Goal: Task Accomplishment & Management: Complete application form

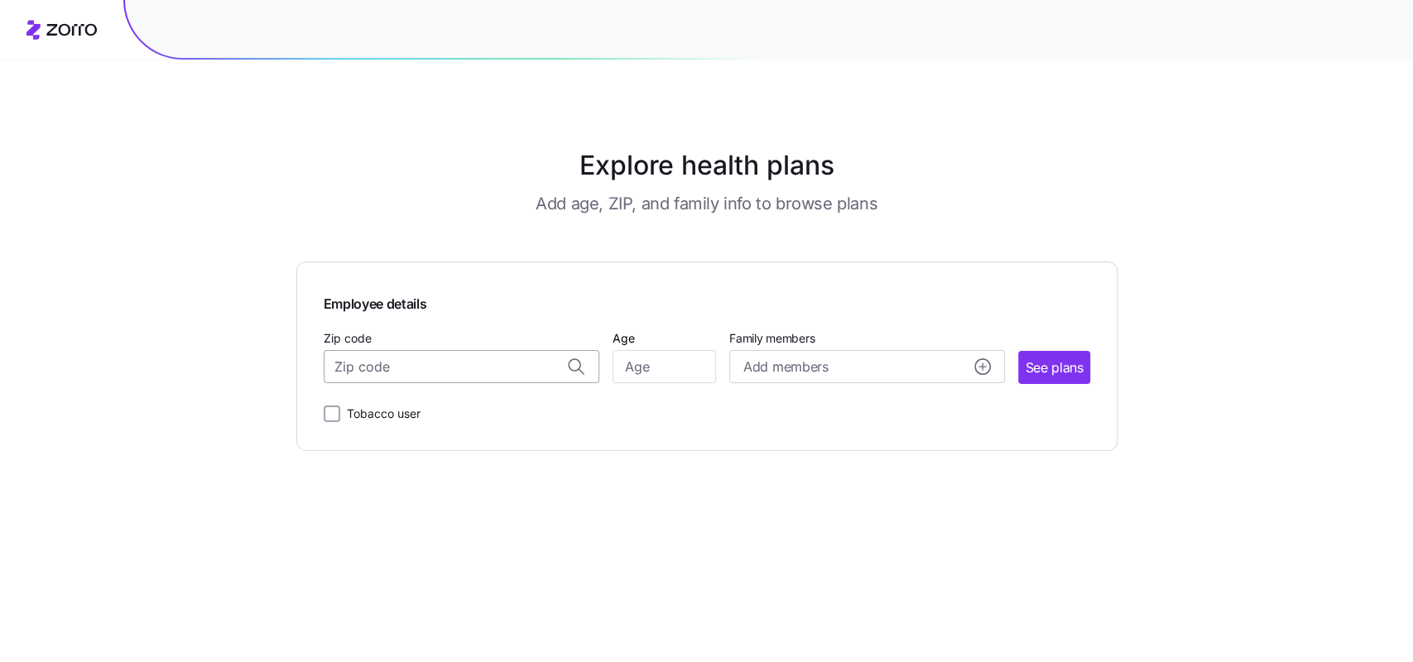
click at [494, 367] on input "Zip code" at bounding box center [462, 366] width 276 height 33
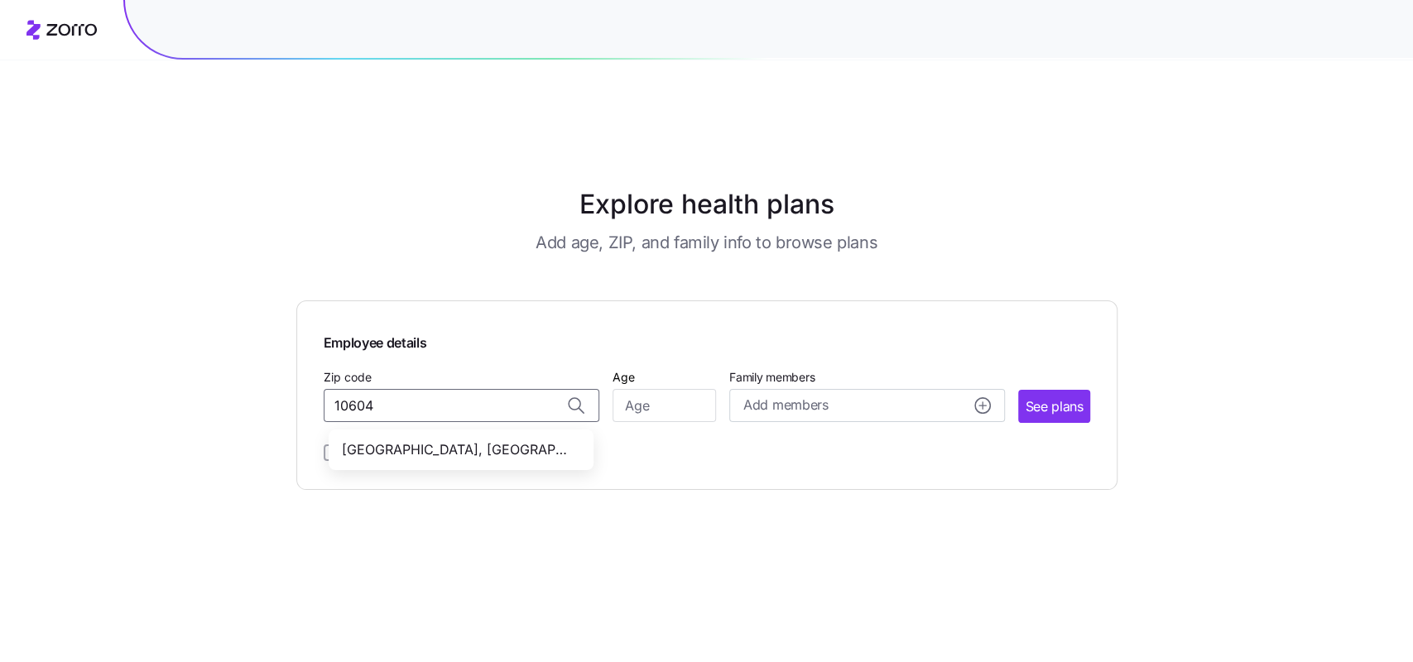
click at [520, 433] on div "10604, Westchester County, NY" at bounding box center [461, 450] width 258 height 34
type input "10604, Westchester County, NY"
click at [709, 389] on input "Age" at bounding box center [664, 405] width 103 height 33
type input "38"
click at [1078, 397] on span "See plans" at bounding box center [1054, 407] width 58 height 21
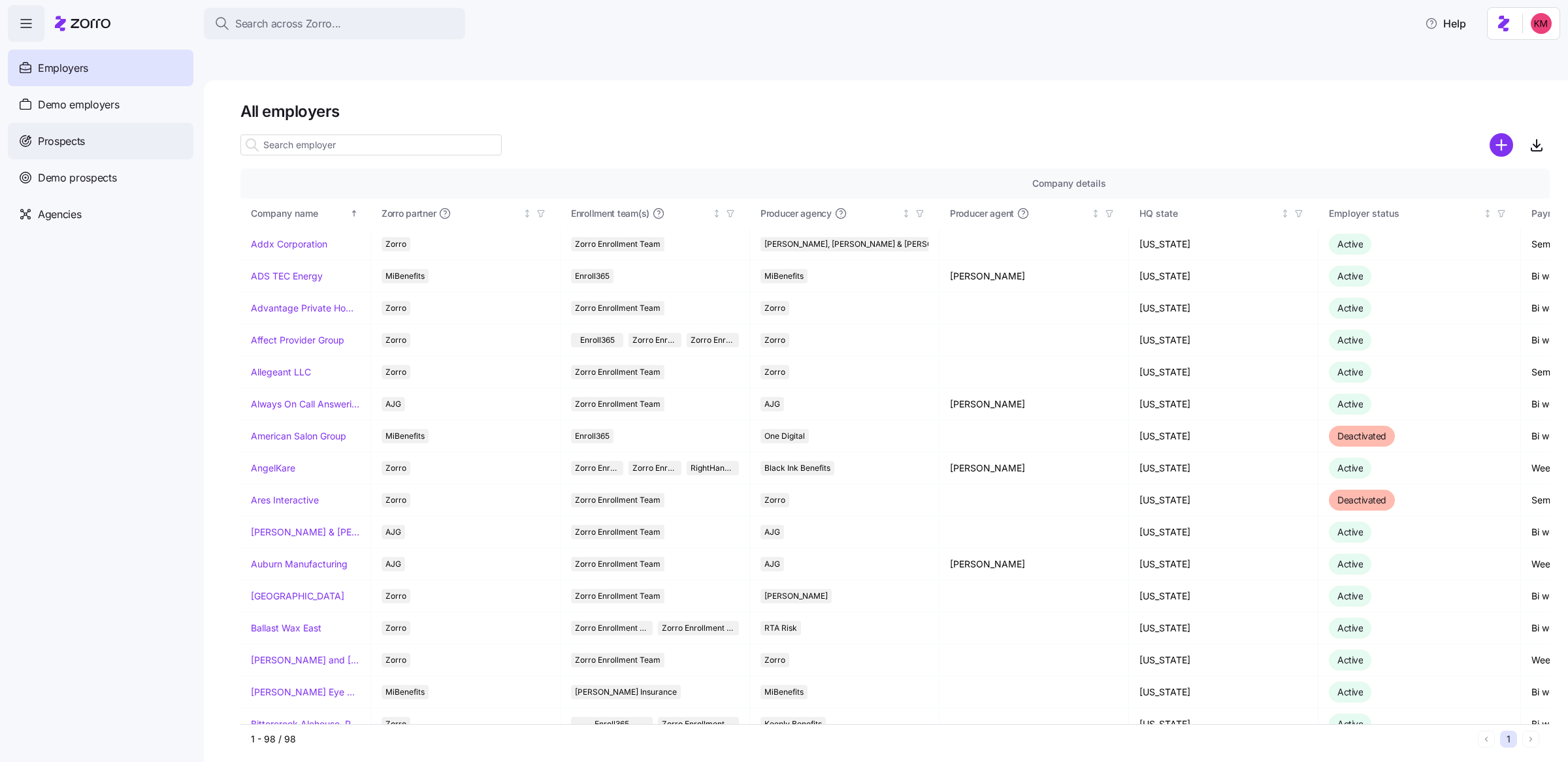
click at [118, 142] on div "Prospects" at bounding box center [100, 141] width 185 height 36
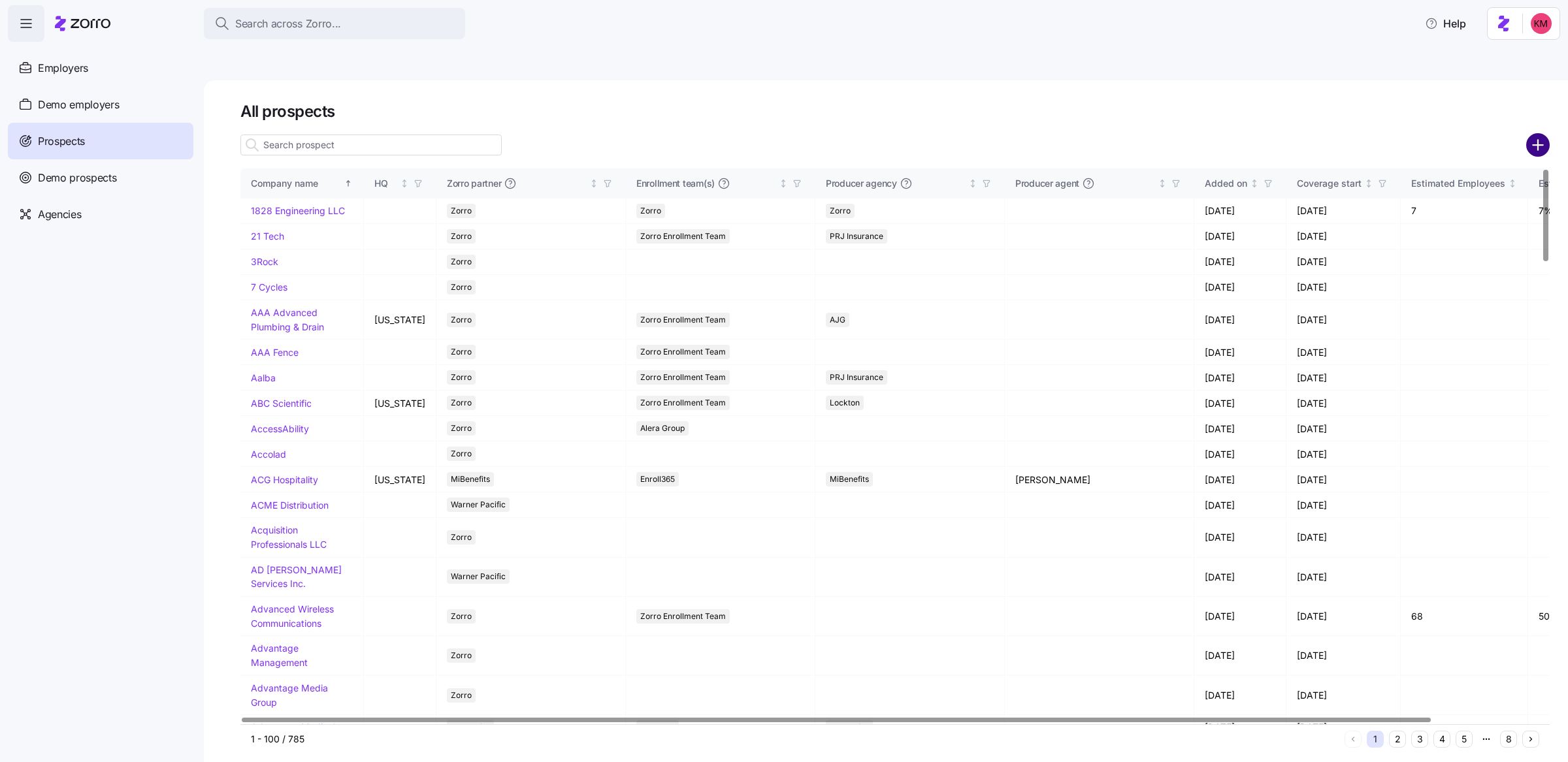
click at [1528, 134] on circle "add icon" at bounding box center [1538, 144] width 21 height 21
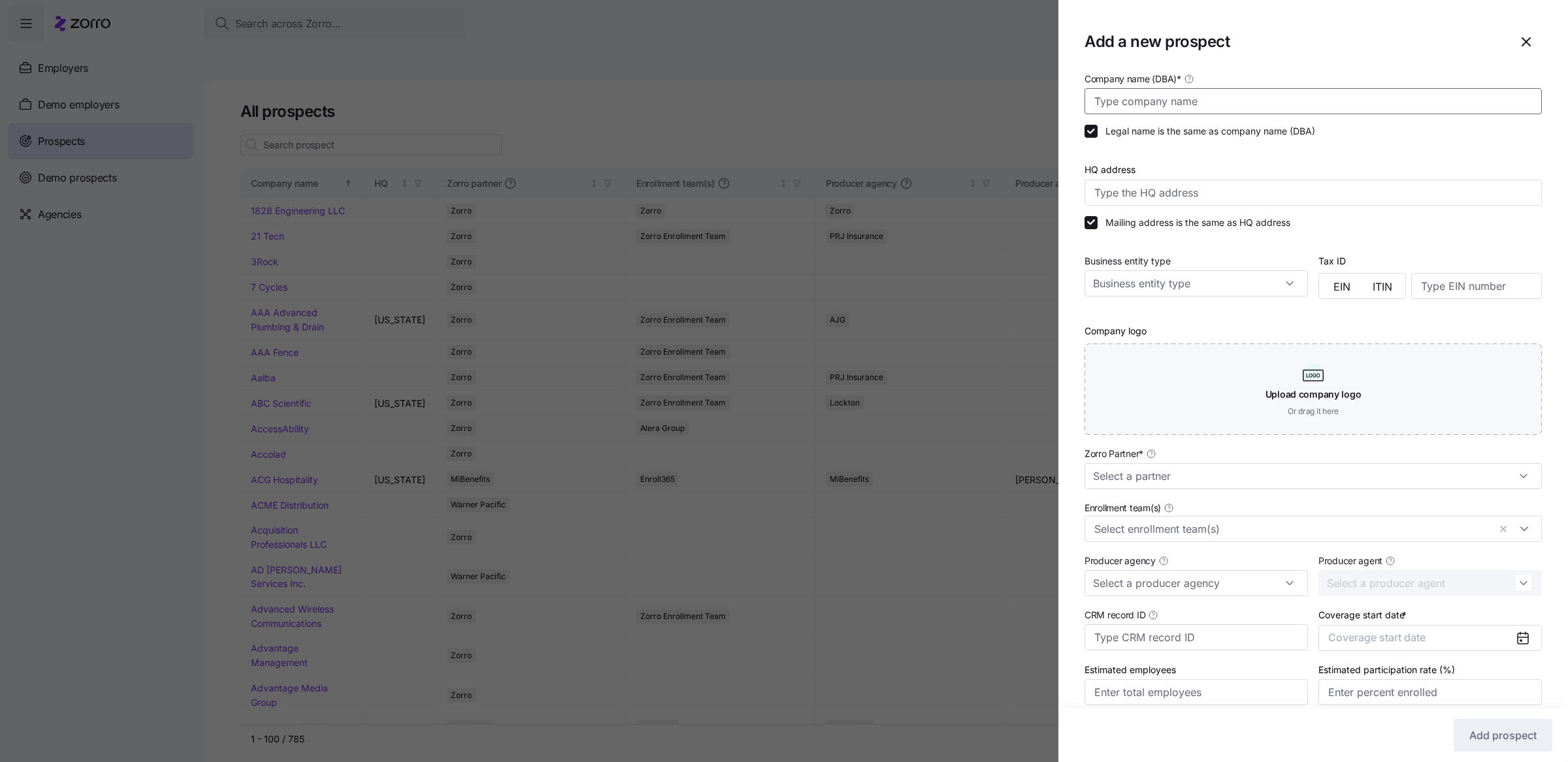
click at [1201, 100] on input "Company name (DBA) *" at bounding box center [1313, 101] width 458 height 26
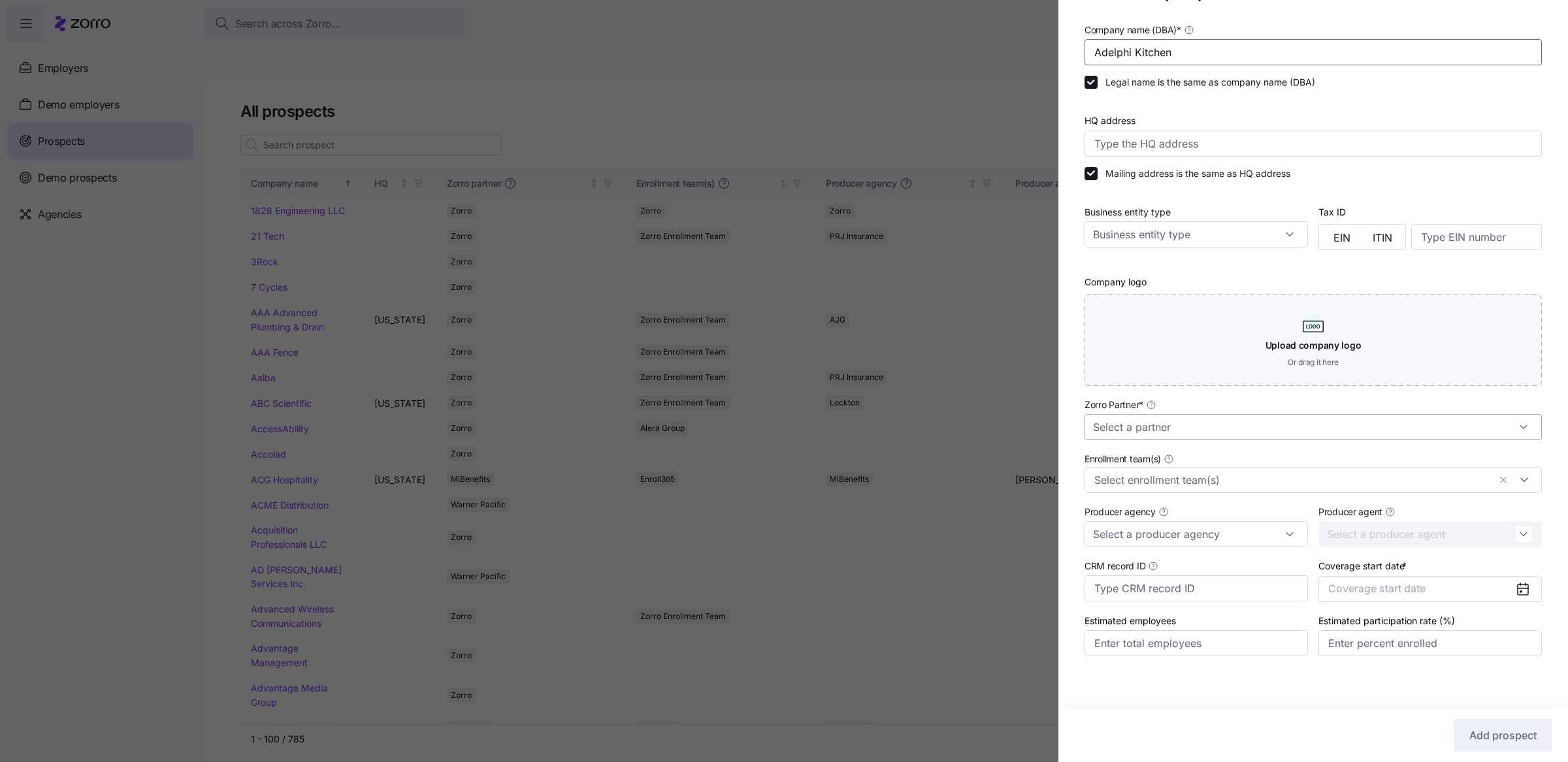
scroll to position [54, 0]
type input "Adelphi Kitchen"
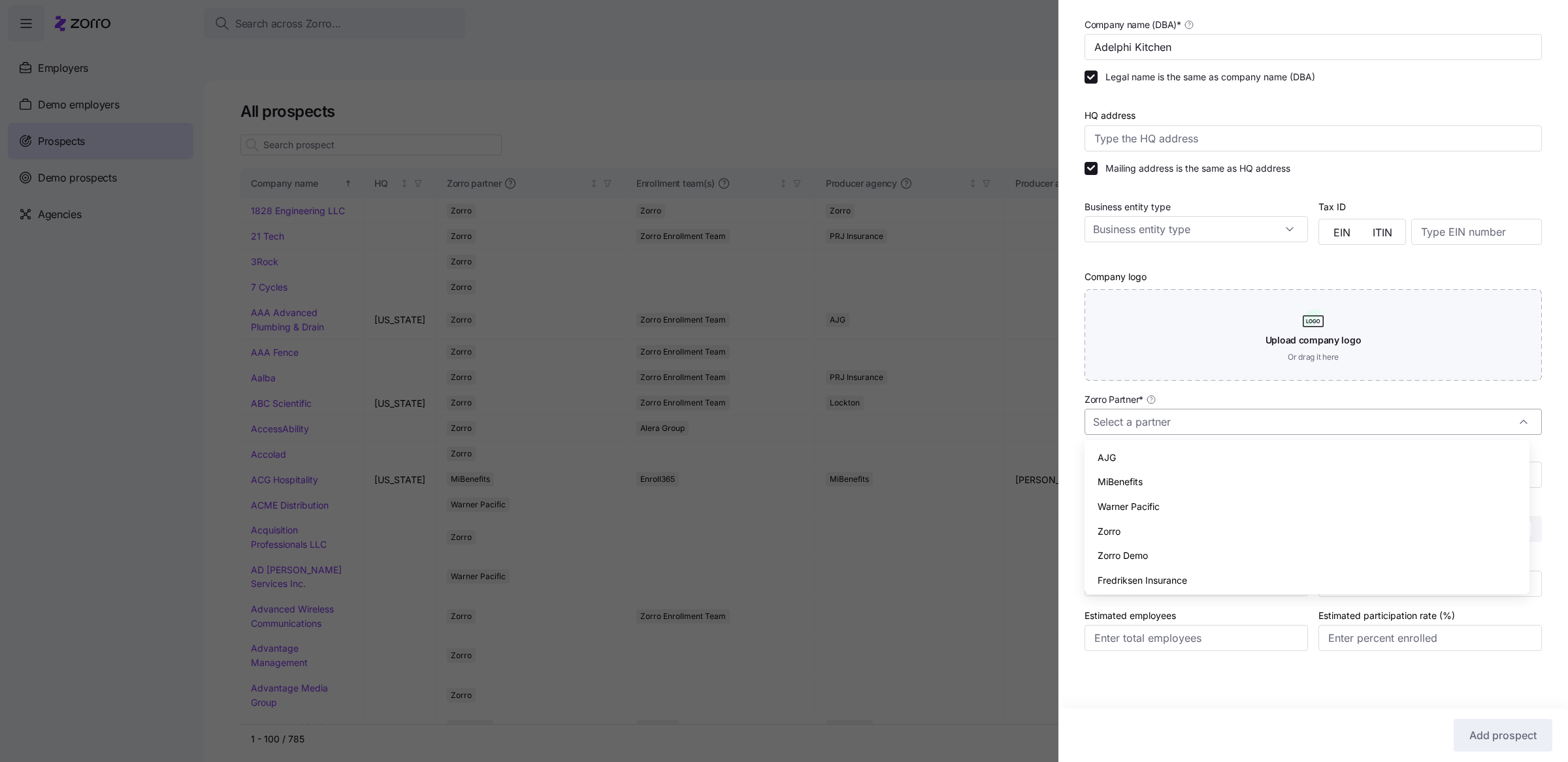
click at [1213, 420] on input "Zorro Partner *" at bounding box center [1313, 421] width 458 height 26
click at [1184, 528] on div "Zorro" at bounding box center [1307, 531] width 435 height 24
type input "Zorro"
click at [1379, 586] on span "Coverage start date" at bounding box center [1376, 583] width 97 height 13
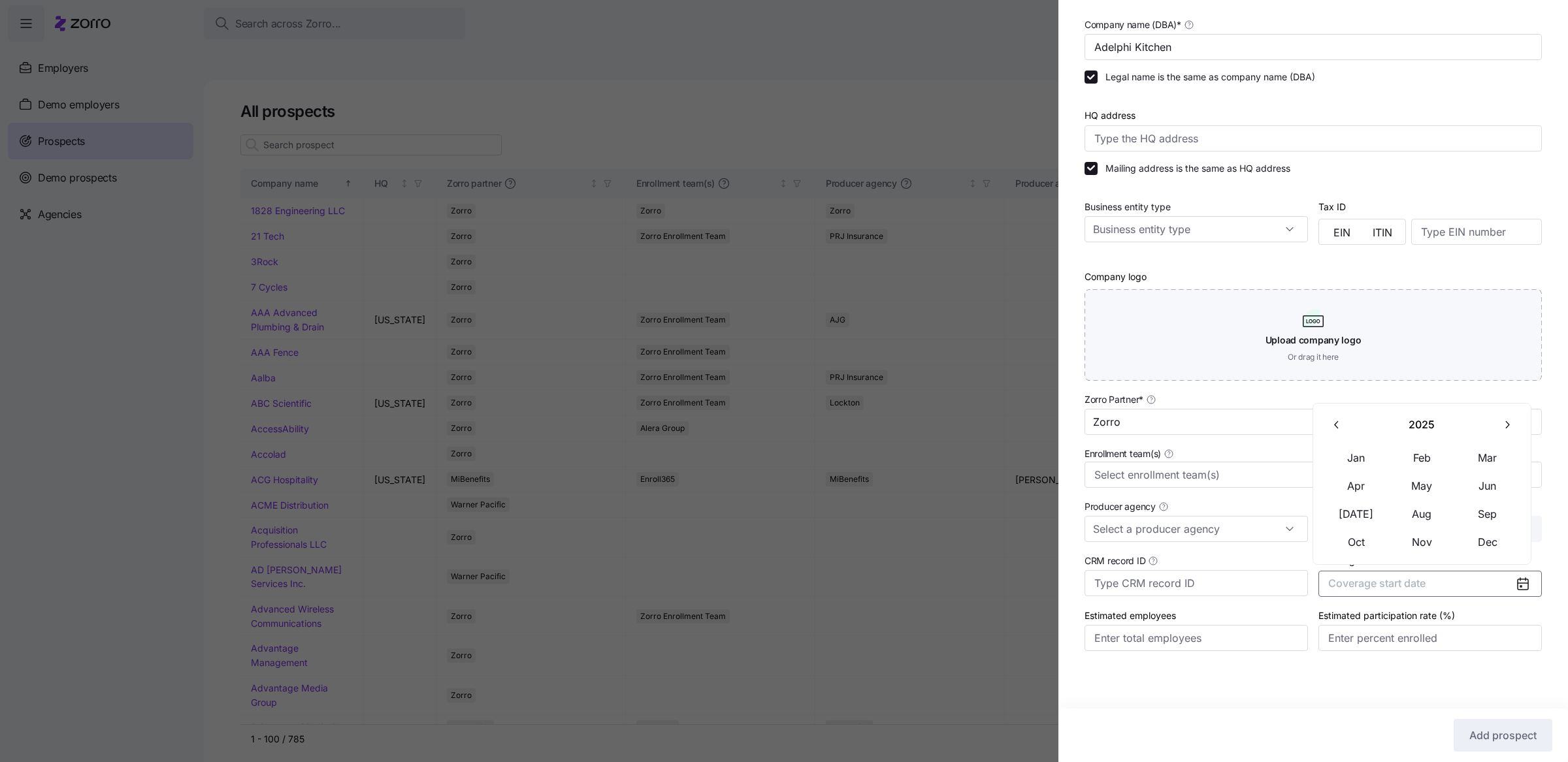
click at [1515, 423] on button "button" at bounding box center [1506, 425] width 28 height 28
click at [1364, 458] on button "Jan" at bounding box center [1356, 458] width 65 height 28
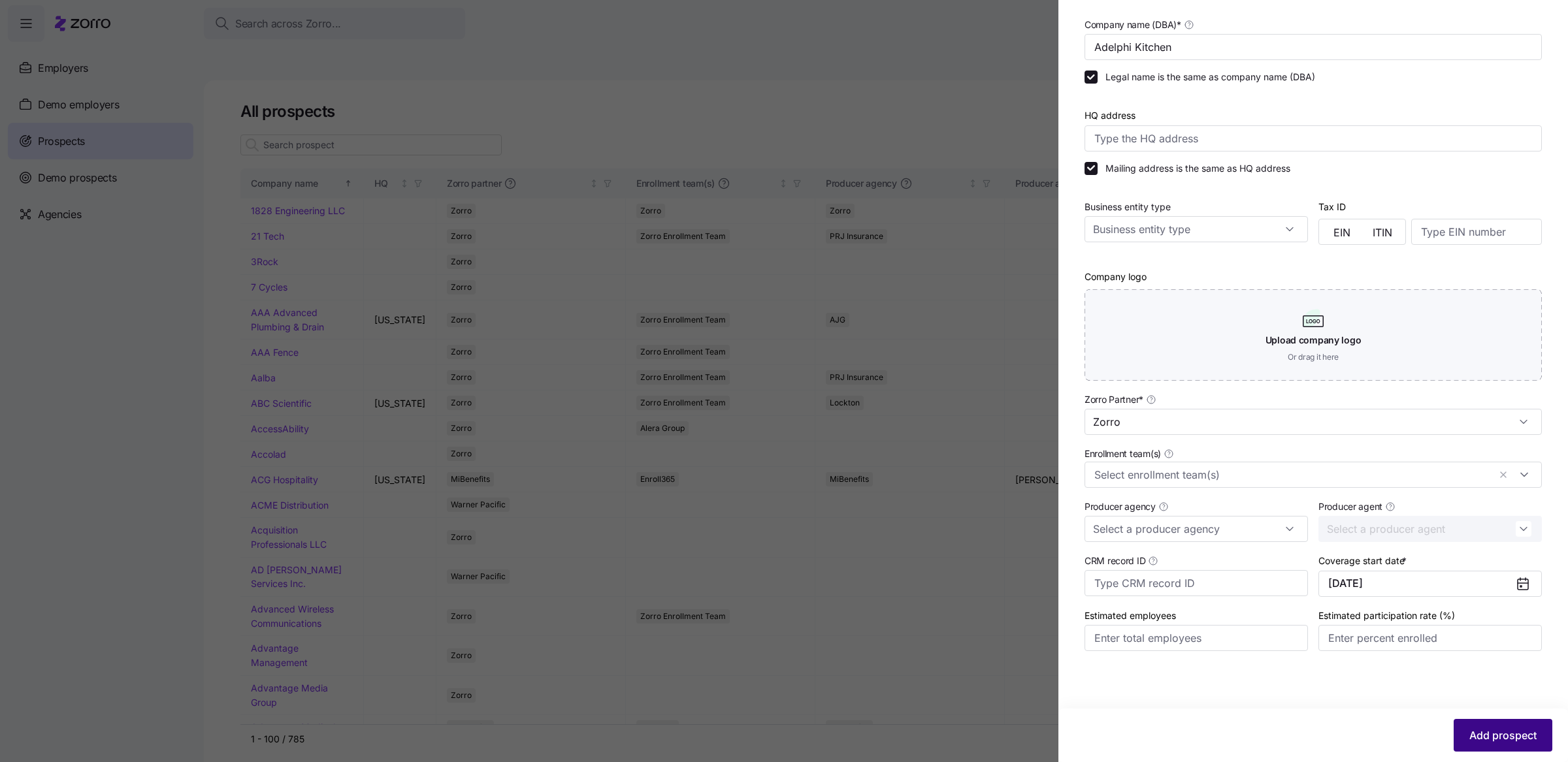
click at [1485, 727] on button "Add prospect" at bounding box center [1503, 734] width 99 height 32
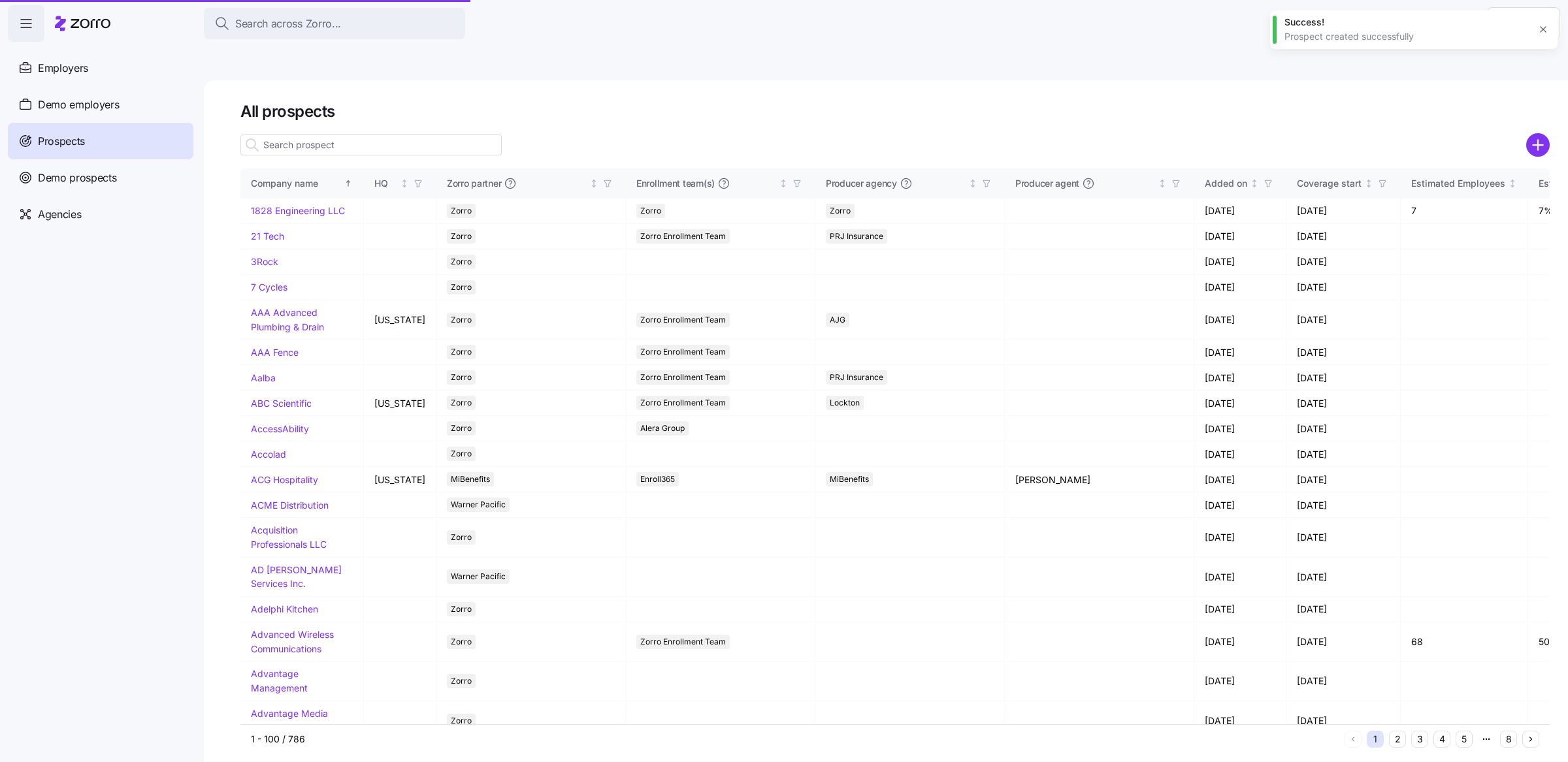
click at [187, 600] on nav "Enrollments Employers Demo employers Prospects Demo prospects Agencies" at bounding box center [102, 402] width 204 height 720
click at [265, 603] on link "Adelphi Kitchen" at bounding box center [284, 609] width 67 height 11
click at [275, 603] on link "Adelphi Kitchen" at bounding box center [284, 609] width 67 height 11
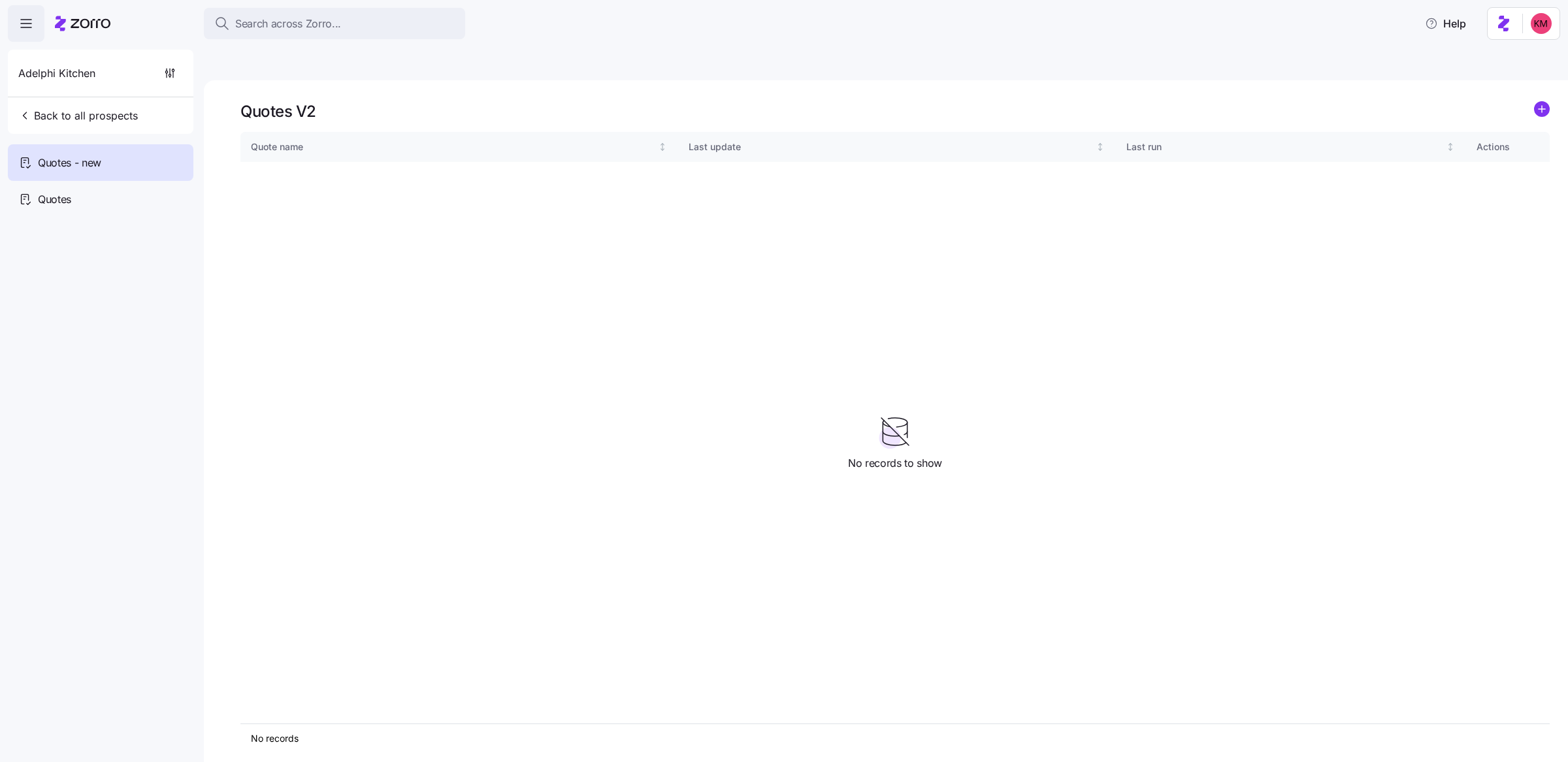
click at [1532, 101] on div "Quotes V2" at bounding box center [895, 111] width 1309 height 21
click at [1536, 102] on circle "add icon" at bounding box center [1542, 109] width 14 height 14
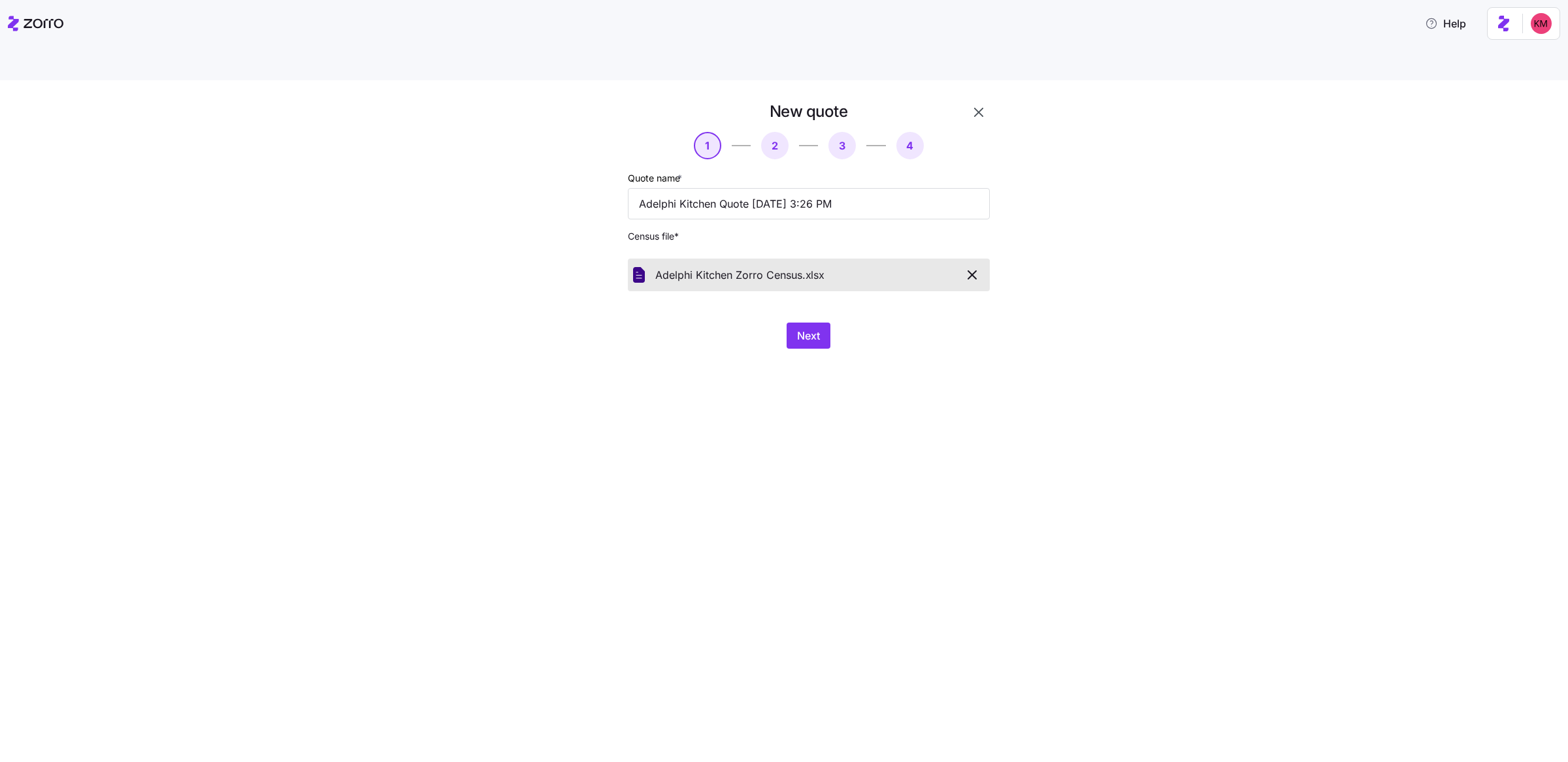
click at [1076, 370] on div "New quote 1 2 3 4 Quote name * Adelphi Kitchen Quote 10/08/2025 3:26 PM Census …" at bounding box center [784, 436] width 1568 height 712
click at [829, 323] on button "Next" at bounding box center [808, 335] width 43 height 26
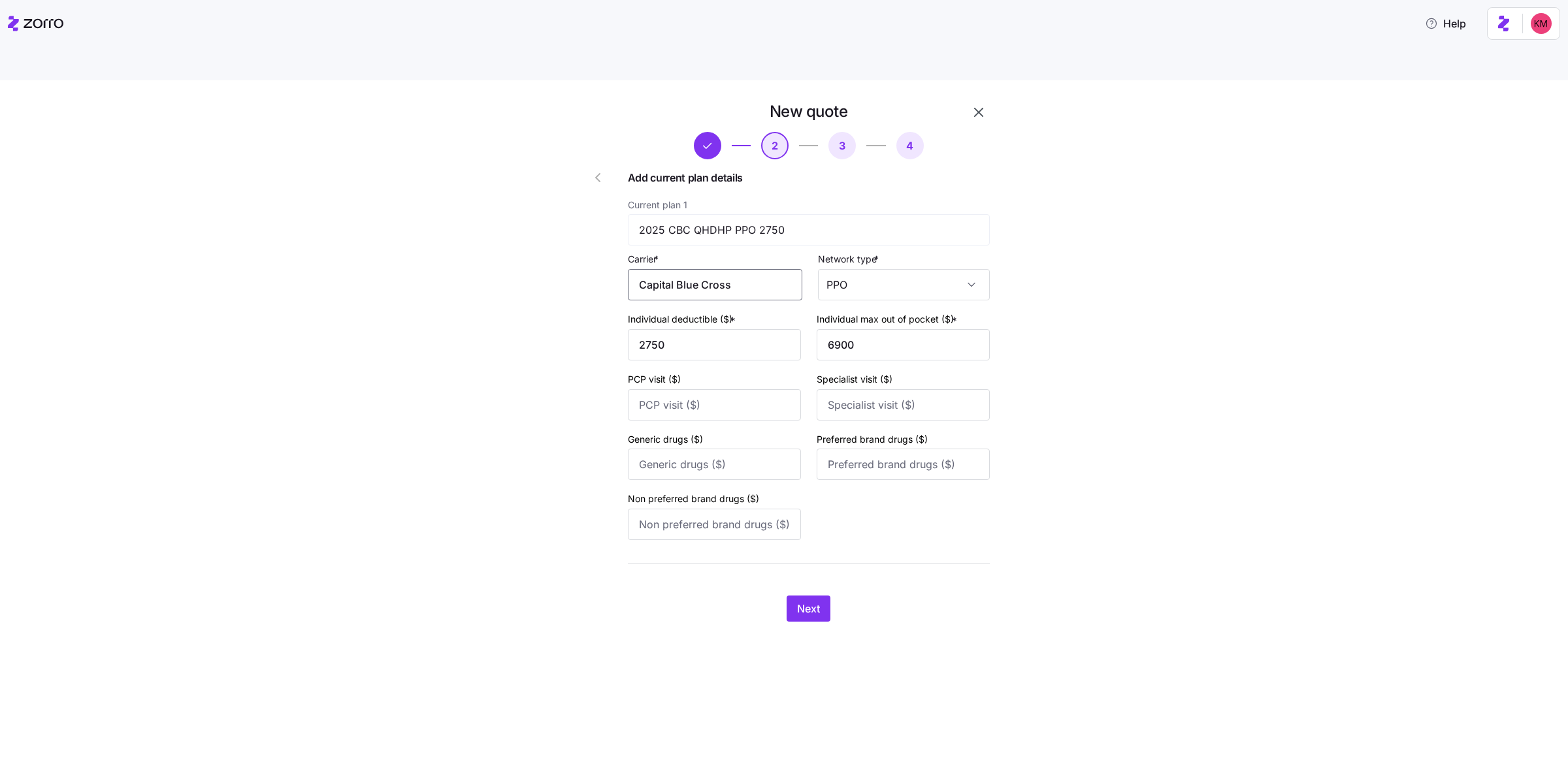
click at [754, 269] on input "Capital Blue Cross" at bounding box center [715, 285] width 174 height 32
click at [750, 269] on input "Capital Blue Cross" at bounding box center [715, 285] width 174 height 32
click at [750, 269] on input "Capital Blue Cros" at bounding box center [715, 285] width 174 height 32
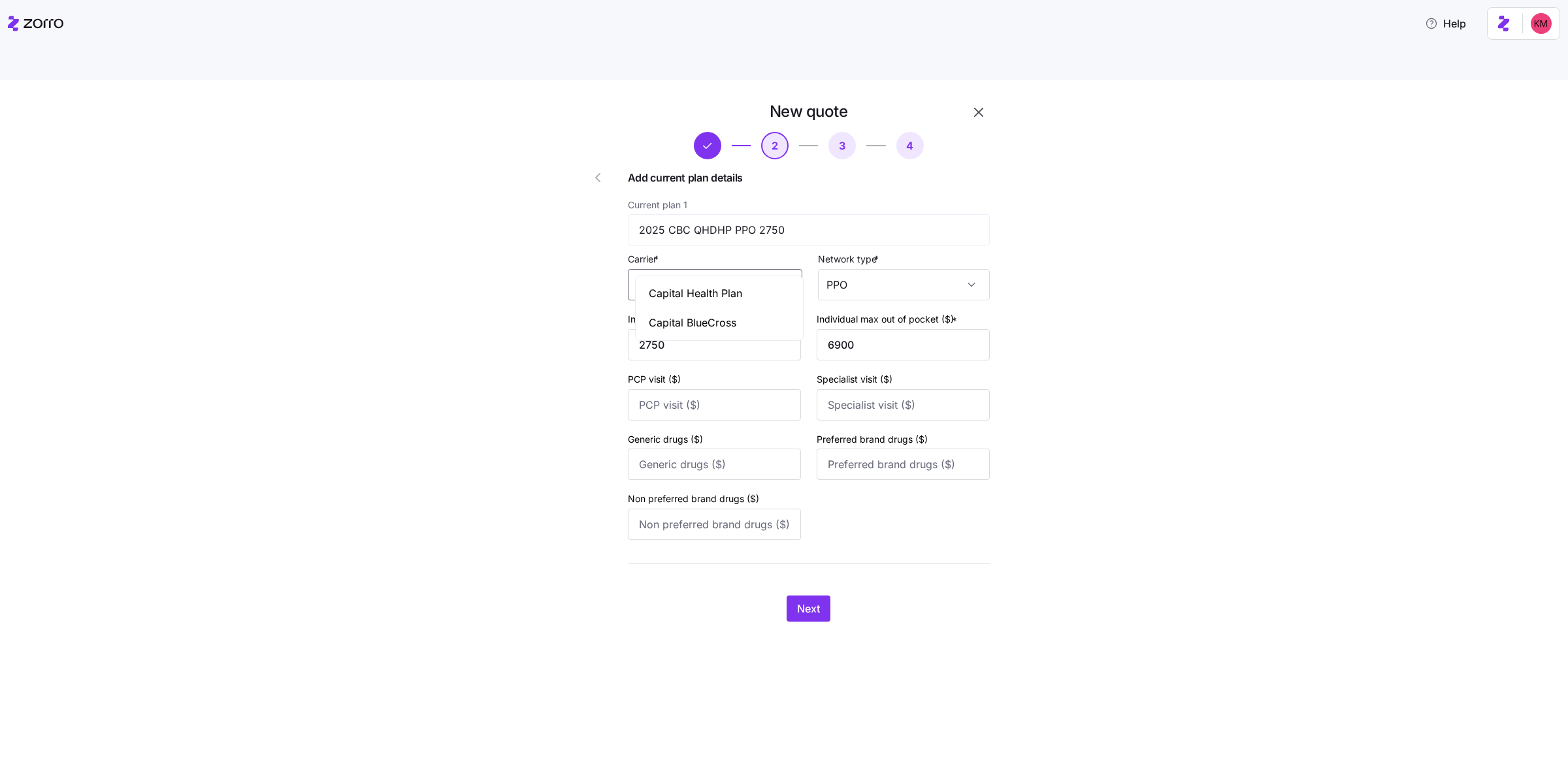
click at [754, 314] on div "Capital BlueCross" at bounding box center [719, 323] width 162 height 29
type input "Capital BlueCross"
click at [818, 601] on span "Next" at bounding box center [808, 609] width 23 height 16
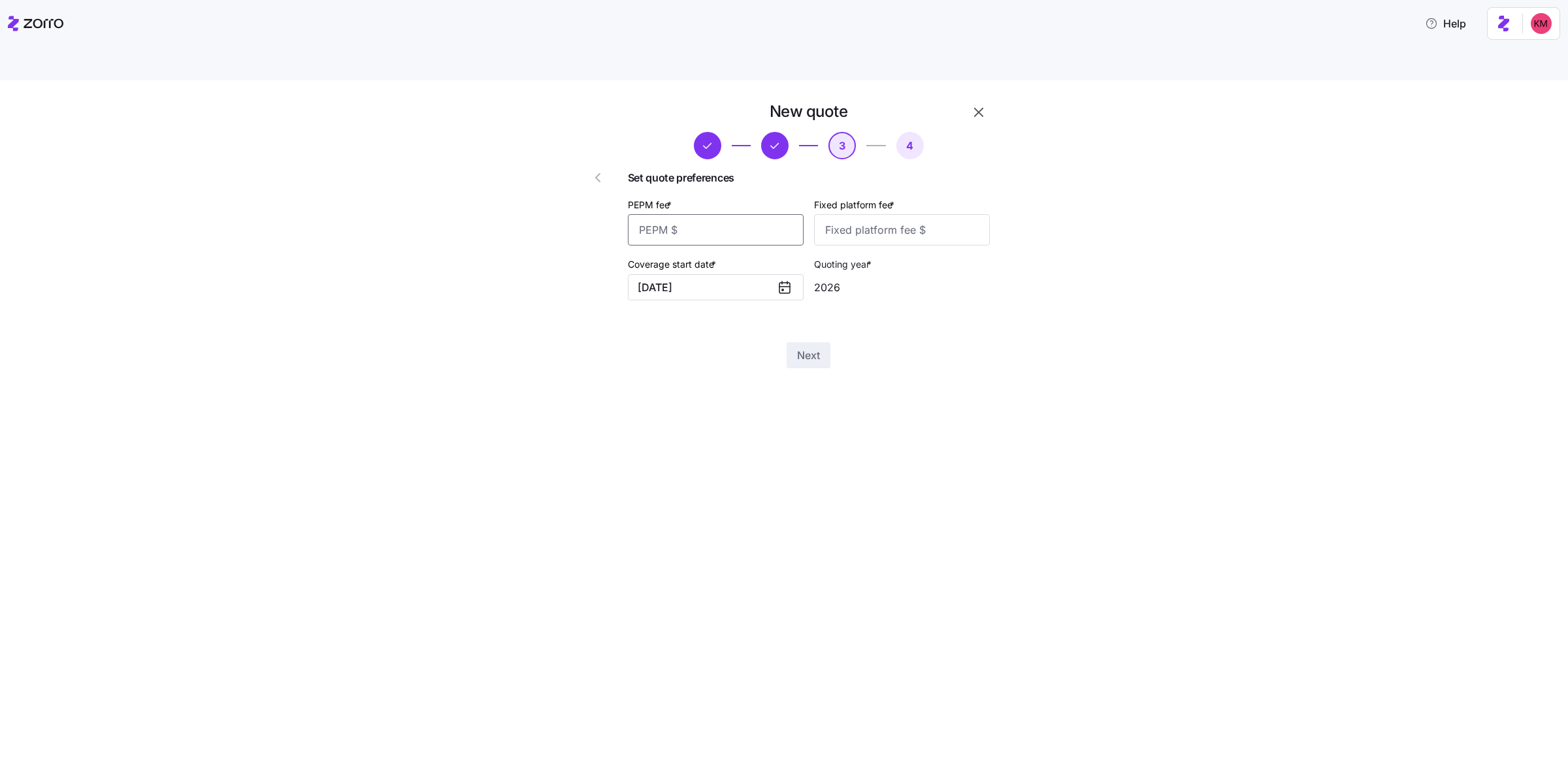
click at [734, 215] on input "PEPM fee *" at bounding box center [716, 230] width 176 height 32
type input "33"
type input "1000"
click at [789, 342] on button "Next" at bounding box center [808, 355] width 43 height 26
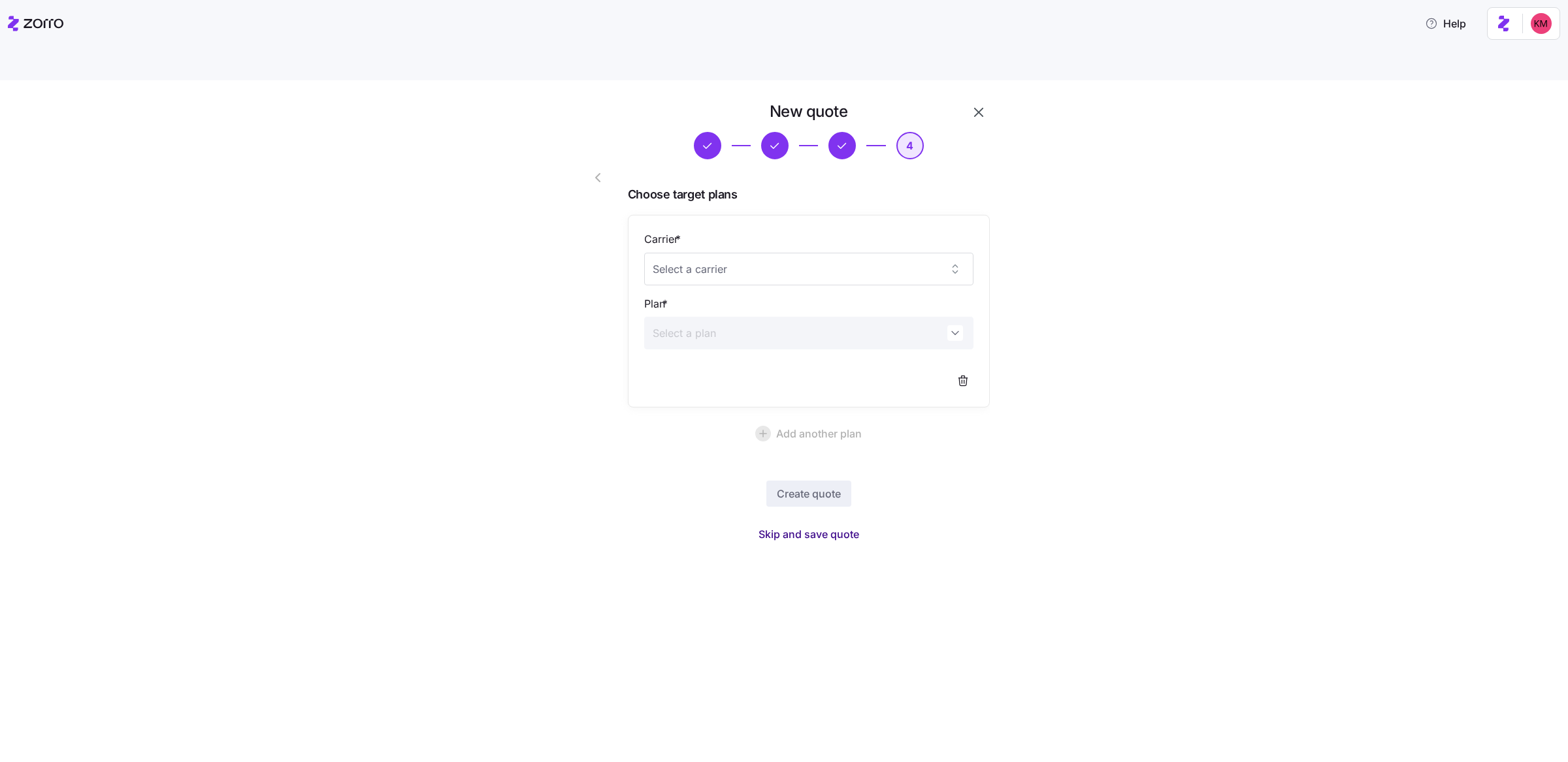
click at [817, 526] on span "Skip and save quote" at bounding box center [808, 534] width 100 height 16
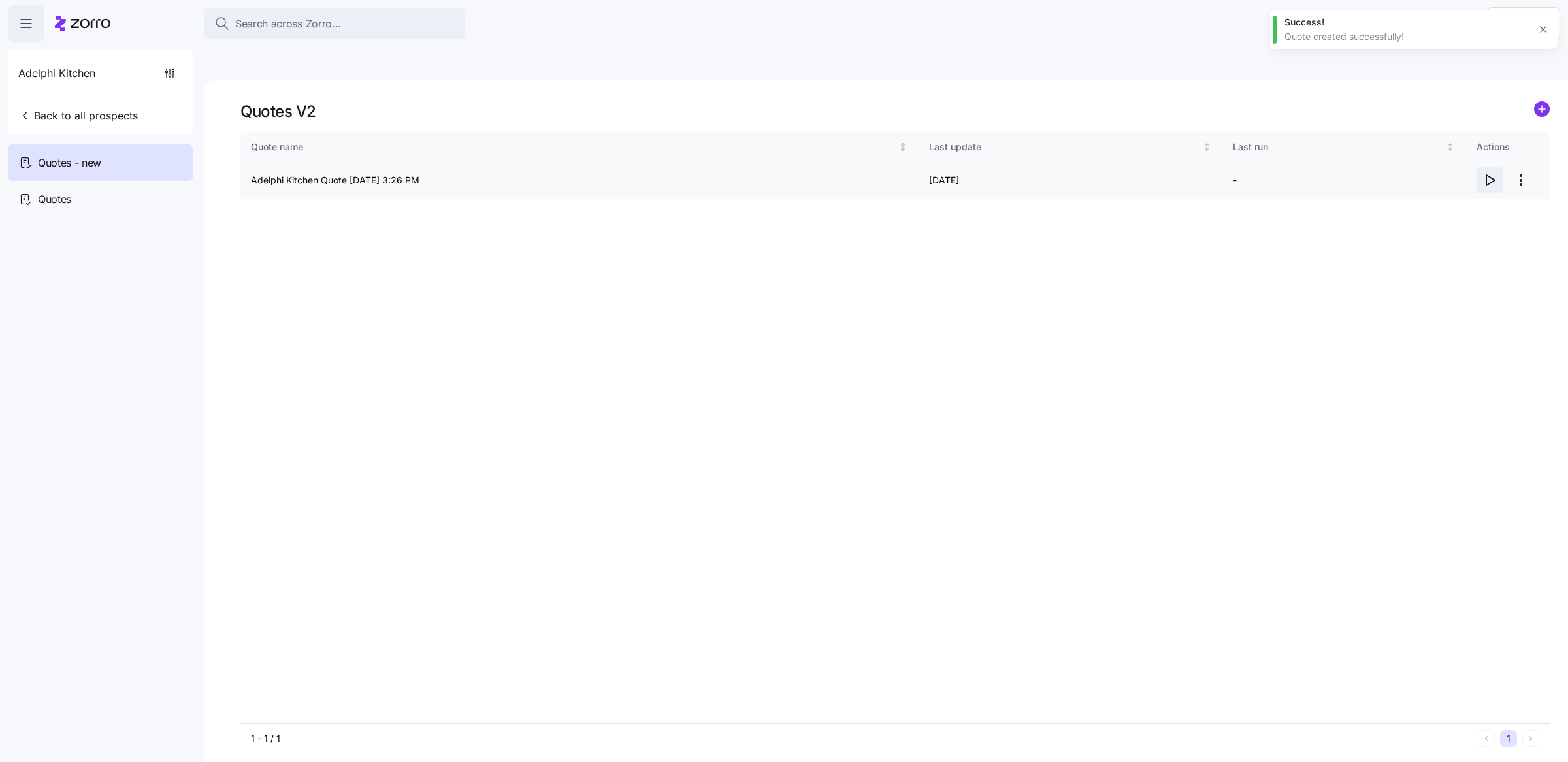
click at [1491, 175] on icon "button" at bounding box center [1490, 180] width 9 height 10
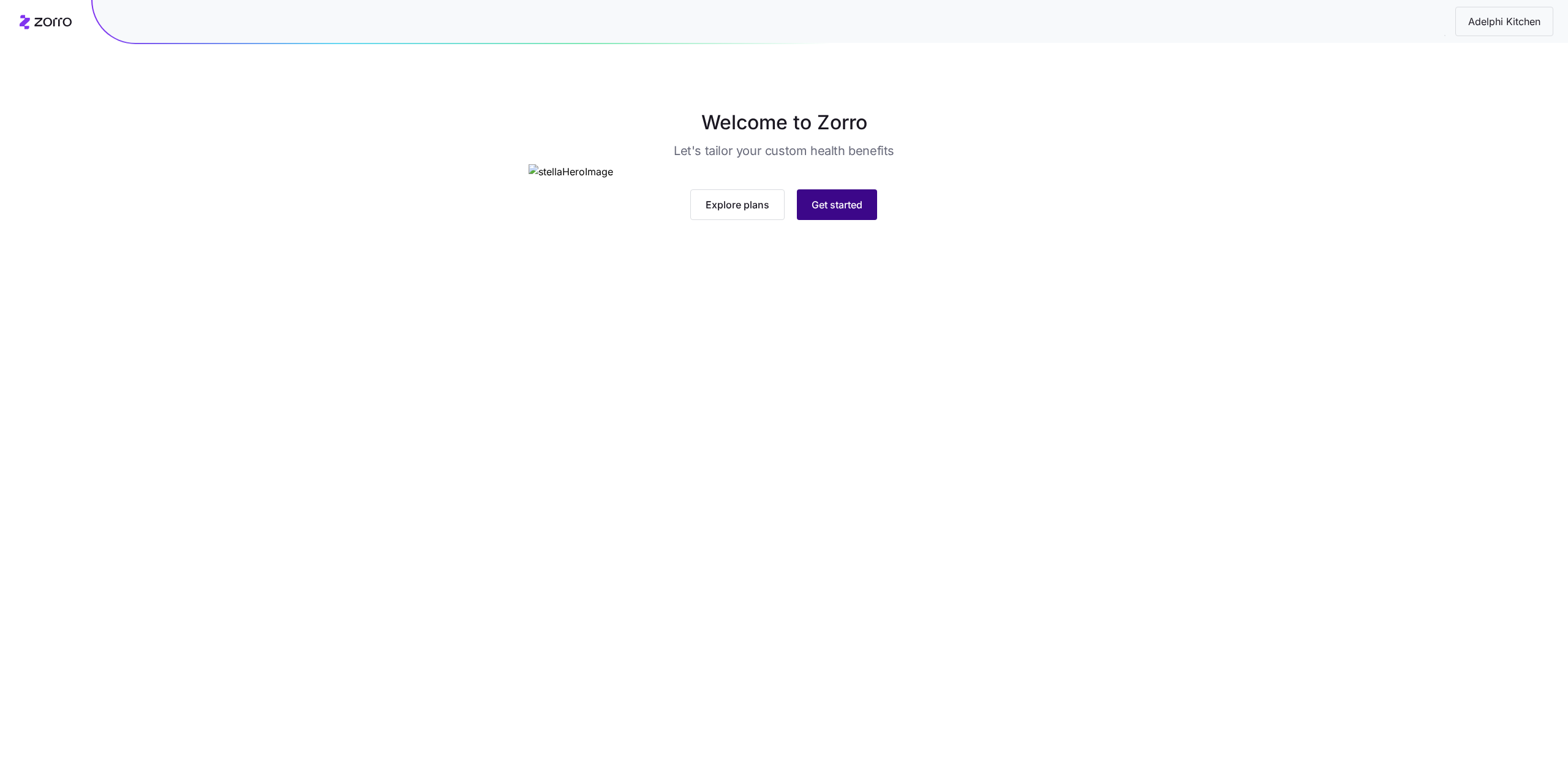
click at [833, 212] on span "Get started" at bounding box center [837, 205] width 51 height 15
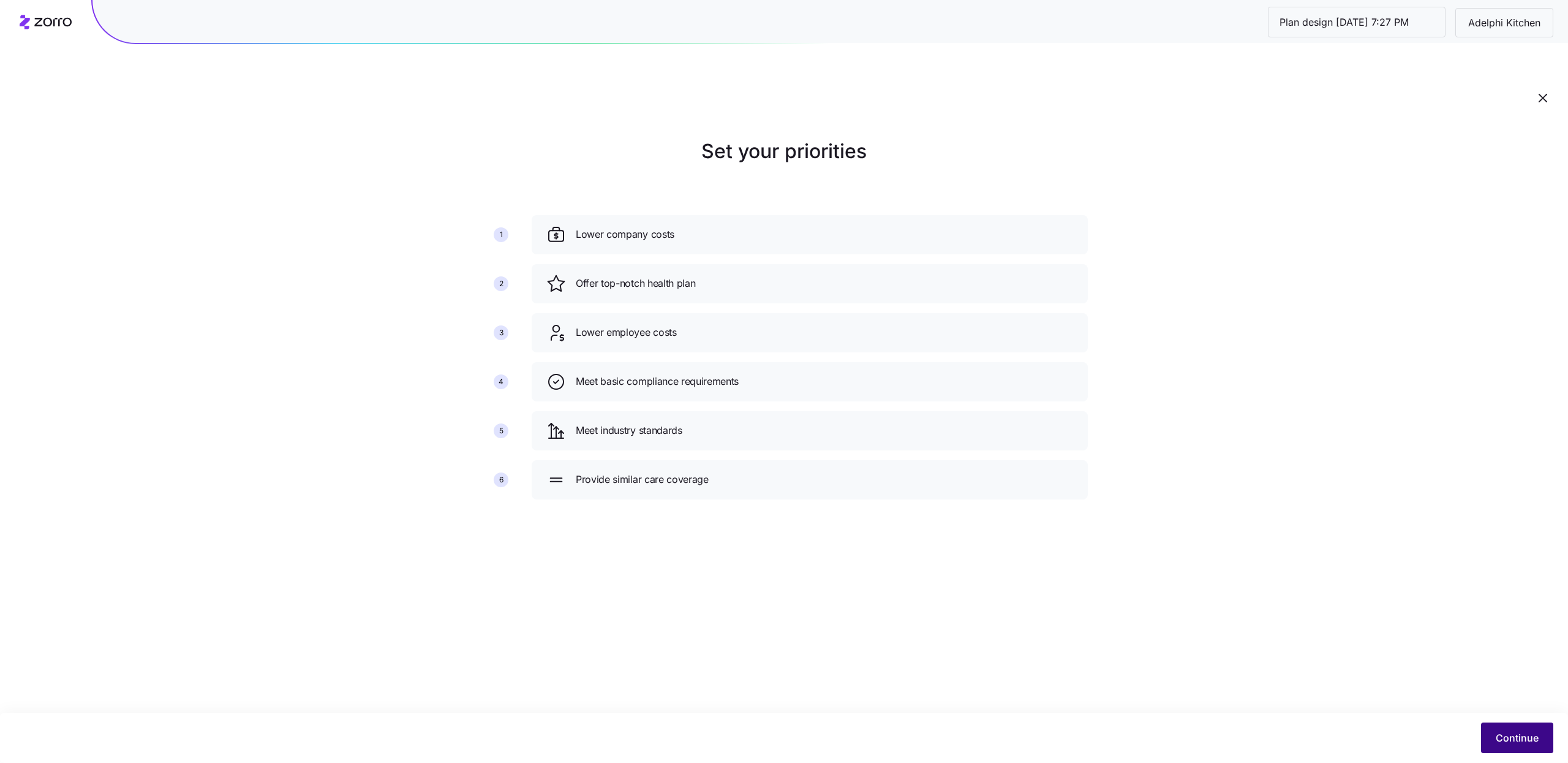
click at [1533, 734] on span "Continue" at bounding box center [1518, 738] width 43 height 15
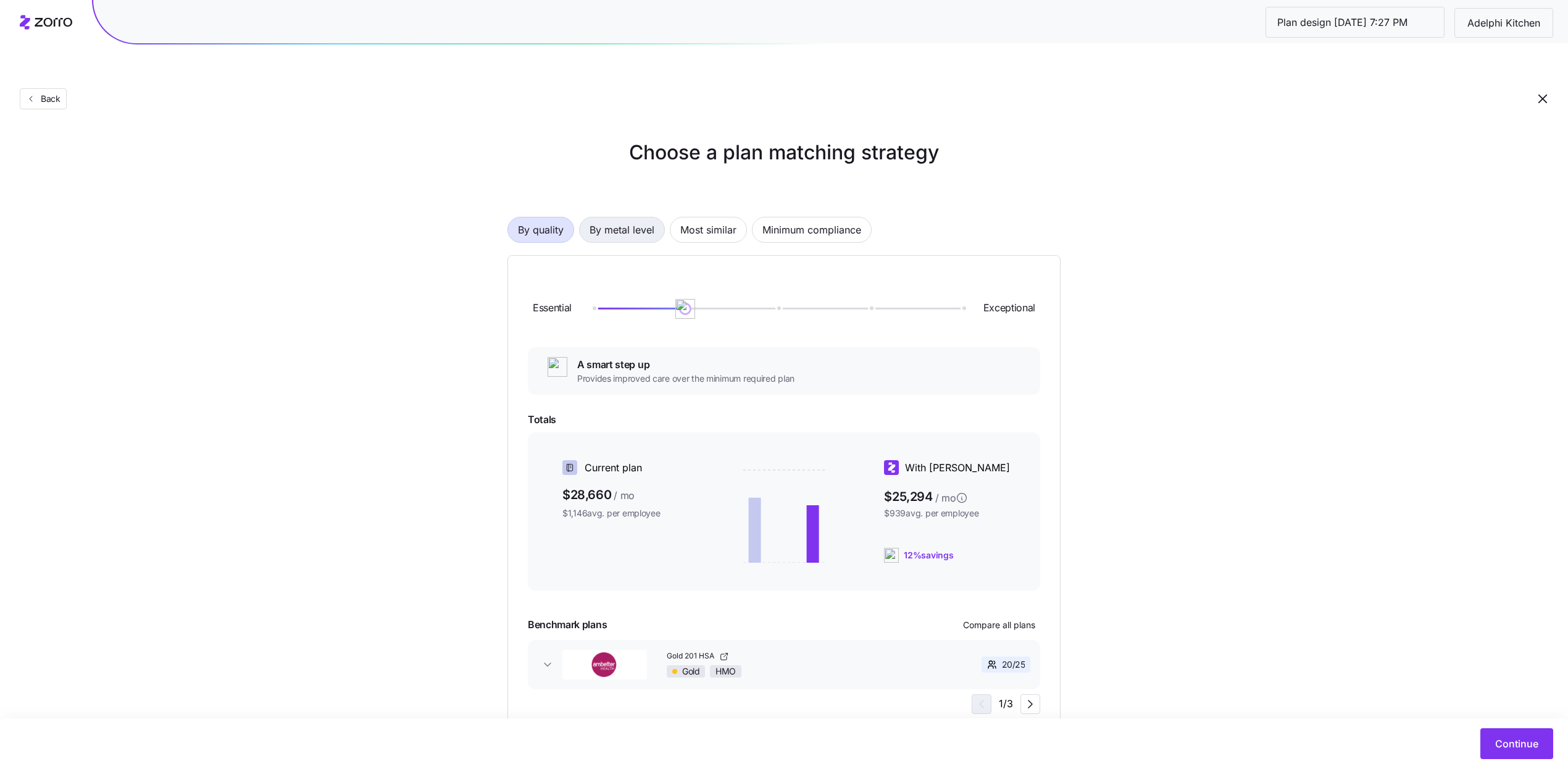
click at [643, 217] on span "By metal level" at bounding box center [622, 229] width 65 height 25
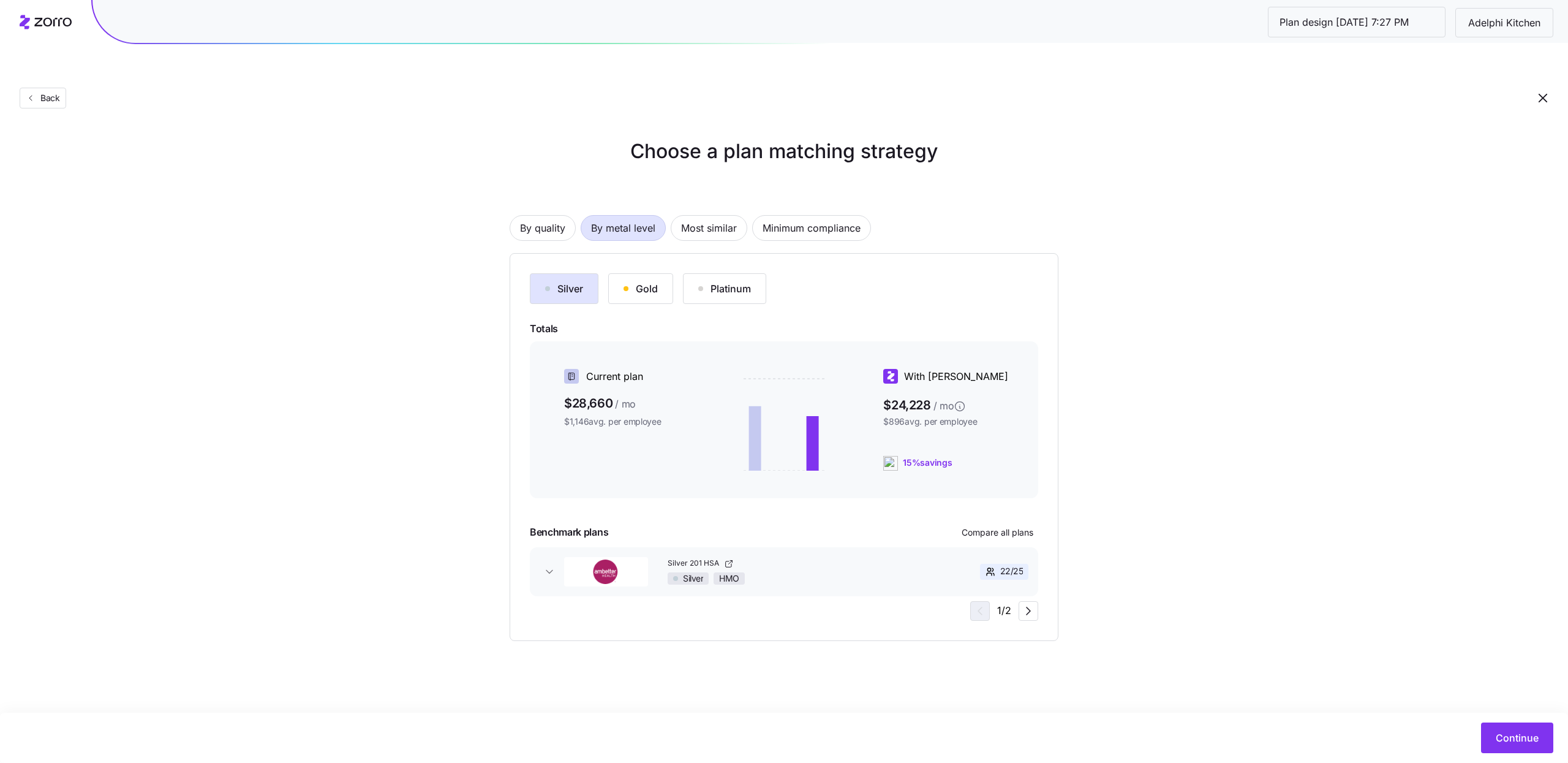
click at [628, 273] on button "Gold" at bounding box center [641, 288] width 65 height 30
click at [1023, 526] on span "Compare all plans" at bounding box center [997, 532] width 72 height 13
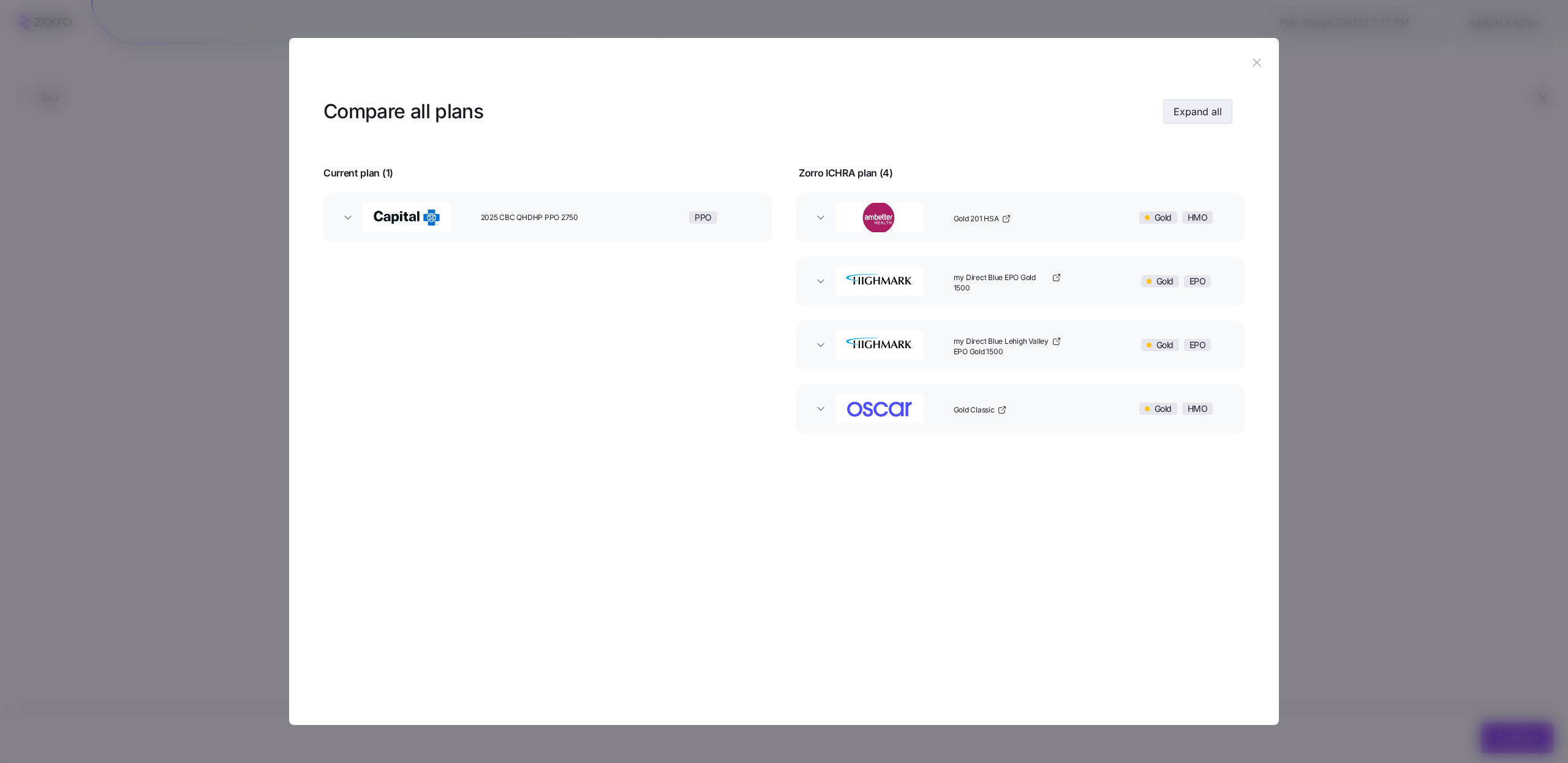
click at [1217, 114] on span "Expand all" at bounding box center [1197, 112] width 48 height 15
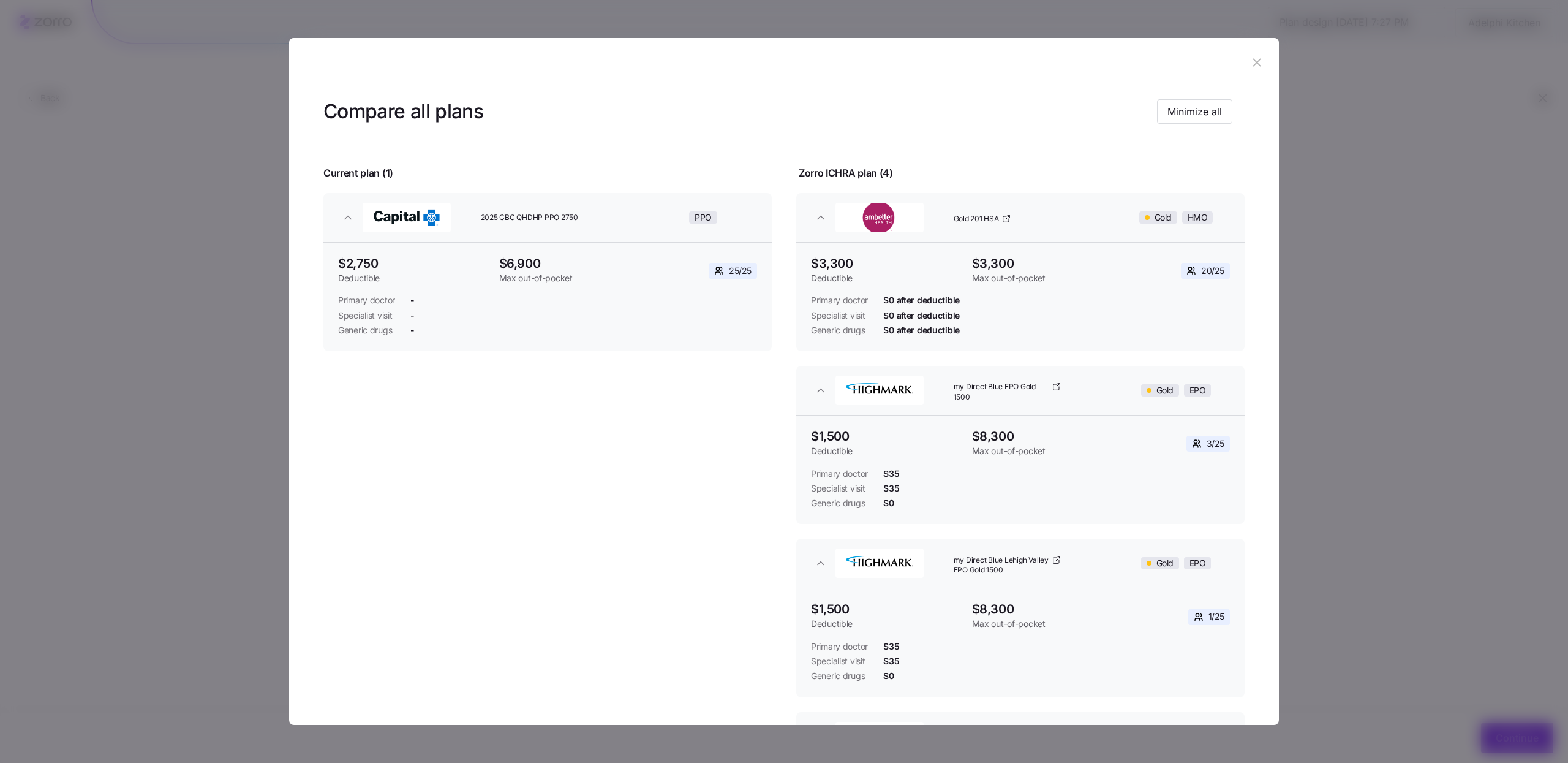
click at [1253, 65] on icon "button" at bounding box center [1256, 62] width 8 height 8
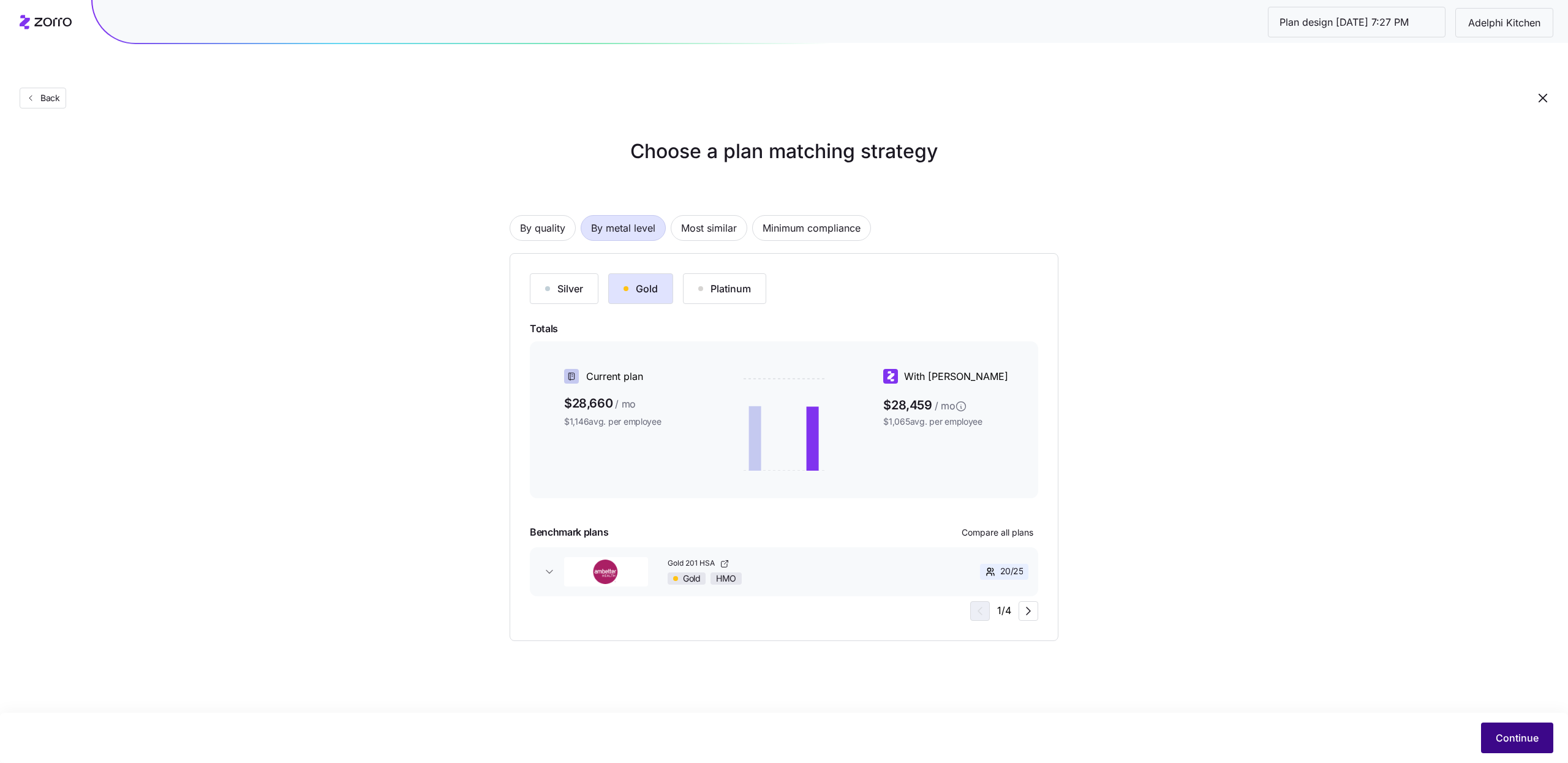
click at [1498, 735] on span "Continue" at bounding box center [1518, 738] width 43 height 15
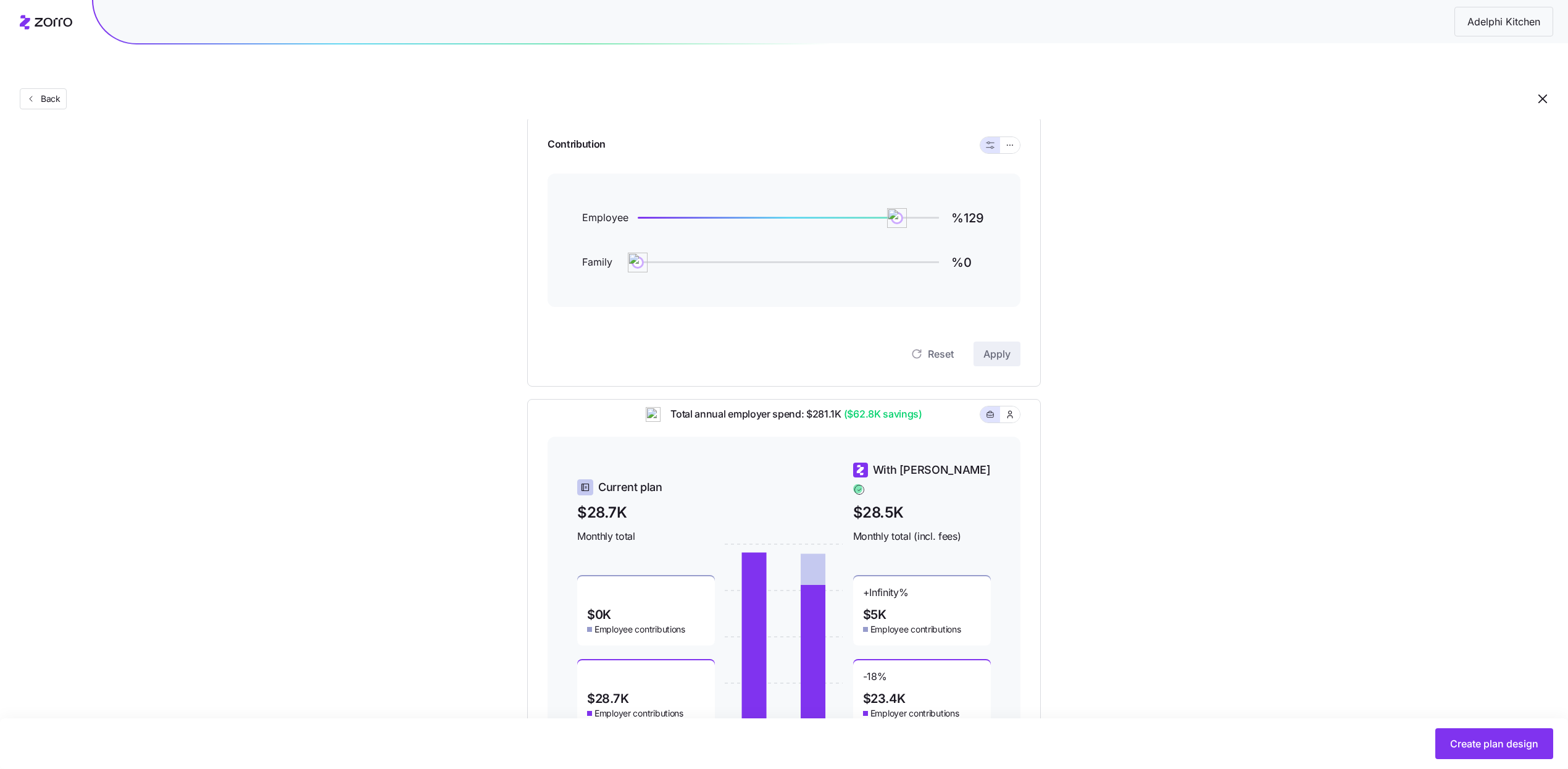
scroll to position [173, 0]
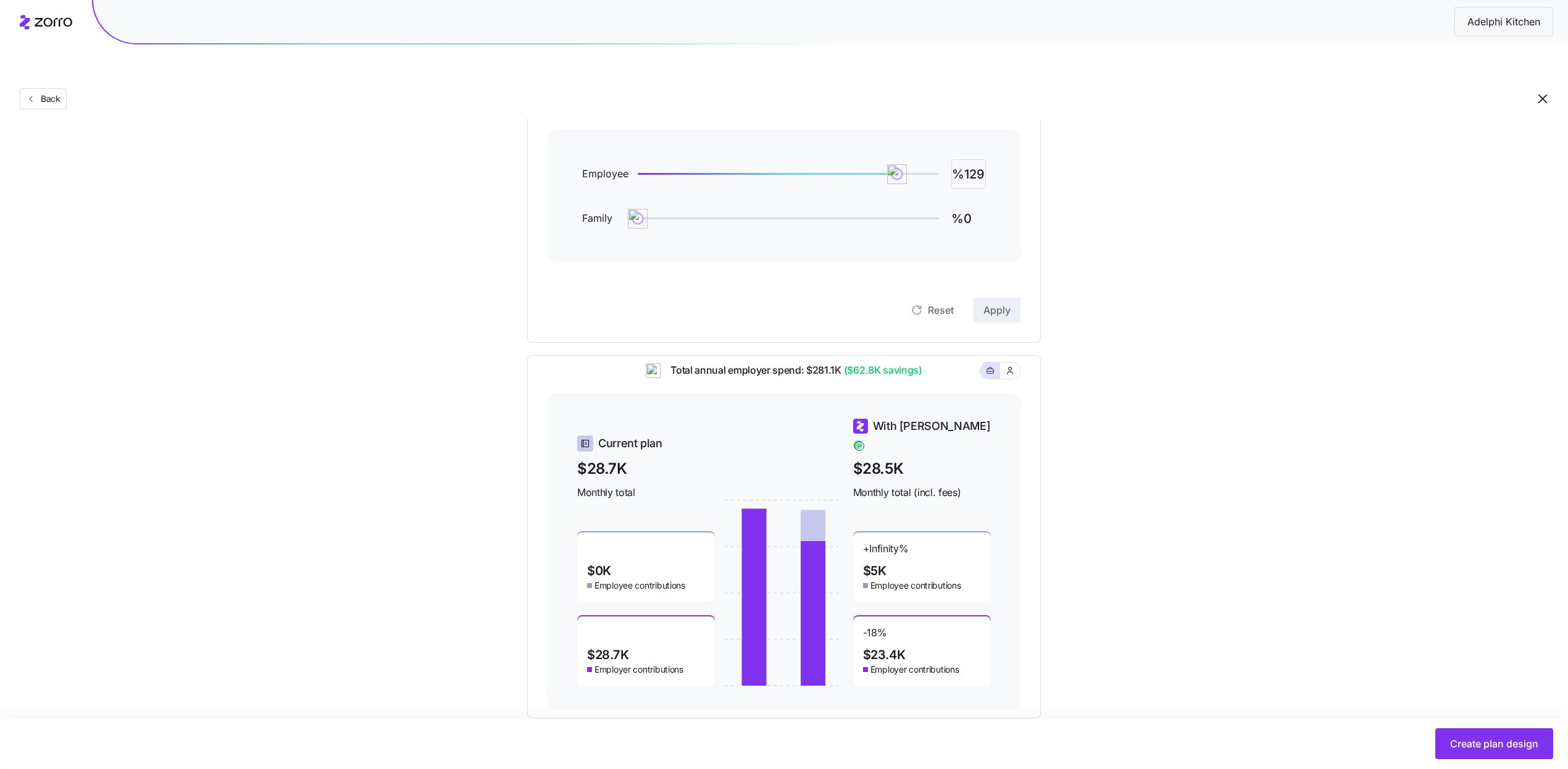
click at [954, 160] on input "%129" at bounding box center [969, 175] width 34 height 30
type input "%100"
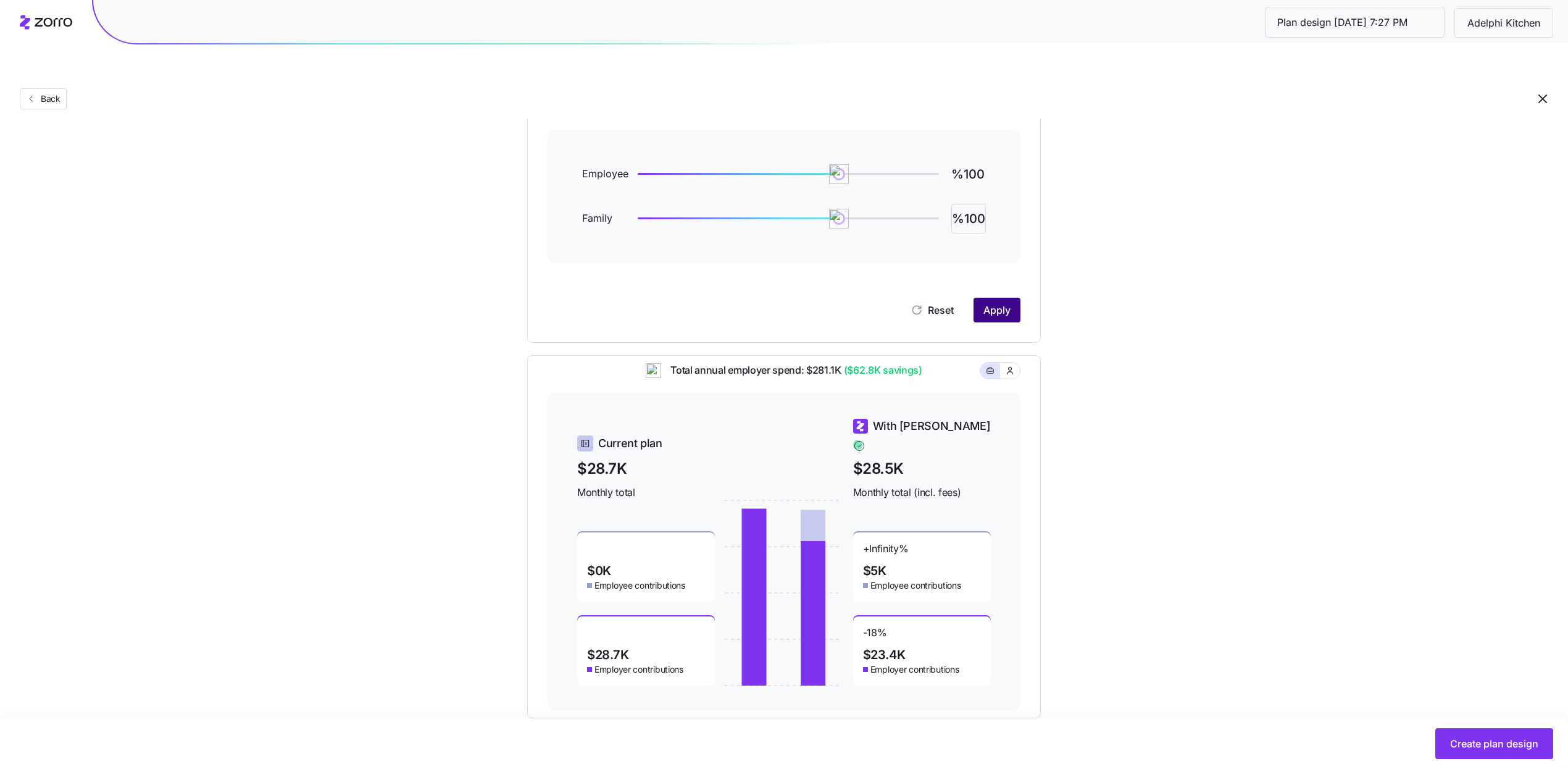
type input "%100"
click at [996, 303] on span "Apply" at bounding box center [997, 310] width 27 height 15
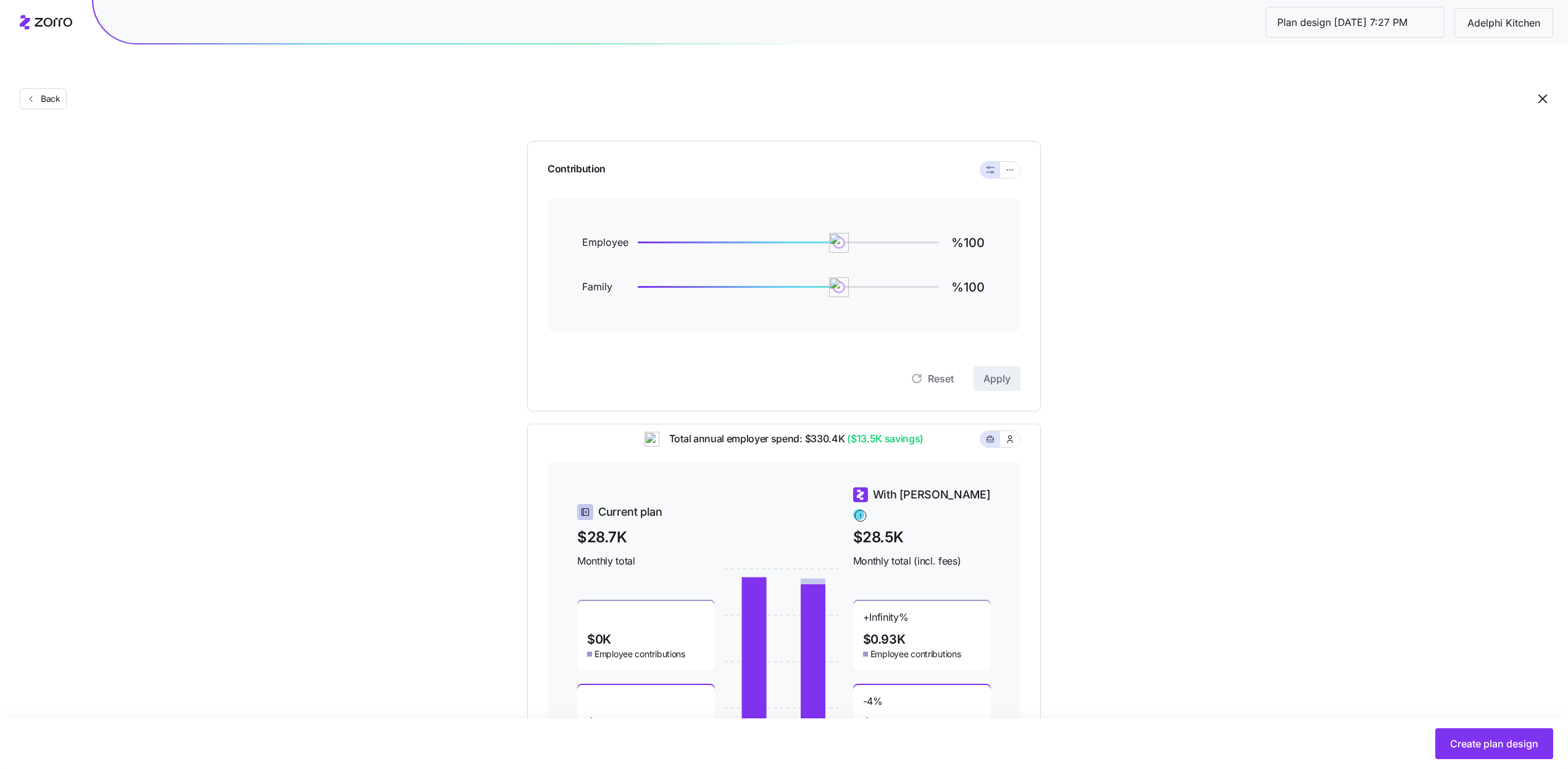
scroll to position [109, 0]
click at [974, 224] on input "%100" at bounding box center [969, 239] width 34 height 30
type input "%200"
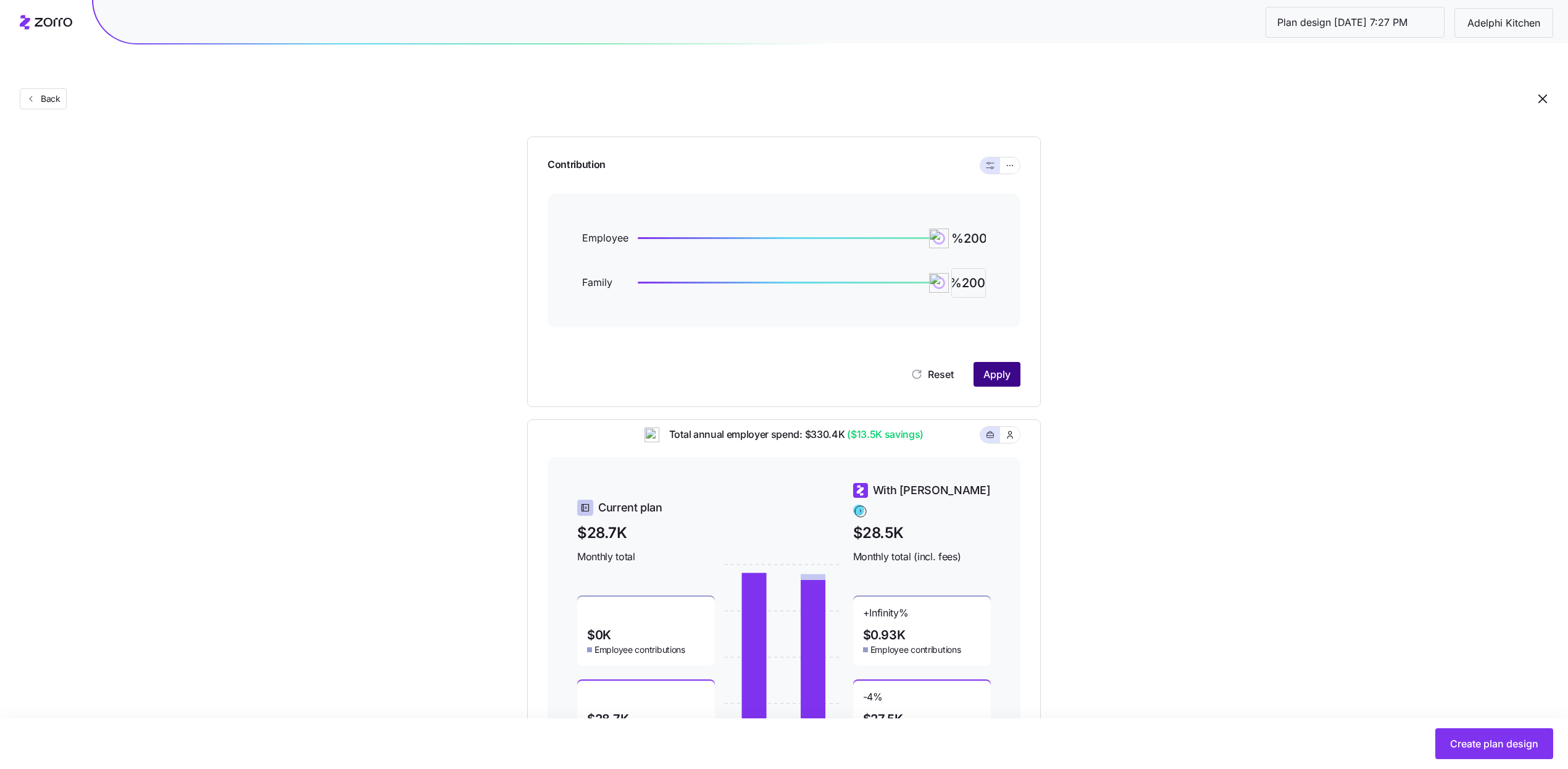
type input "%200"
click at [991, 367] on span "Apply" at bounding box center [997, 374] width 27 height 15
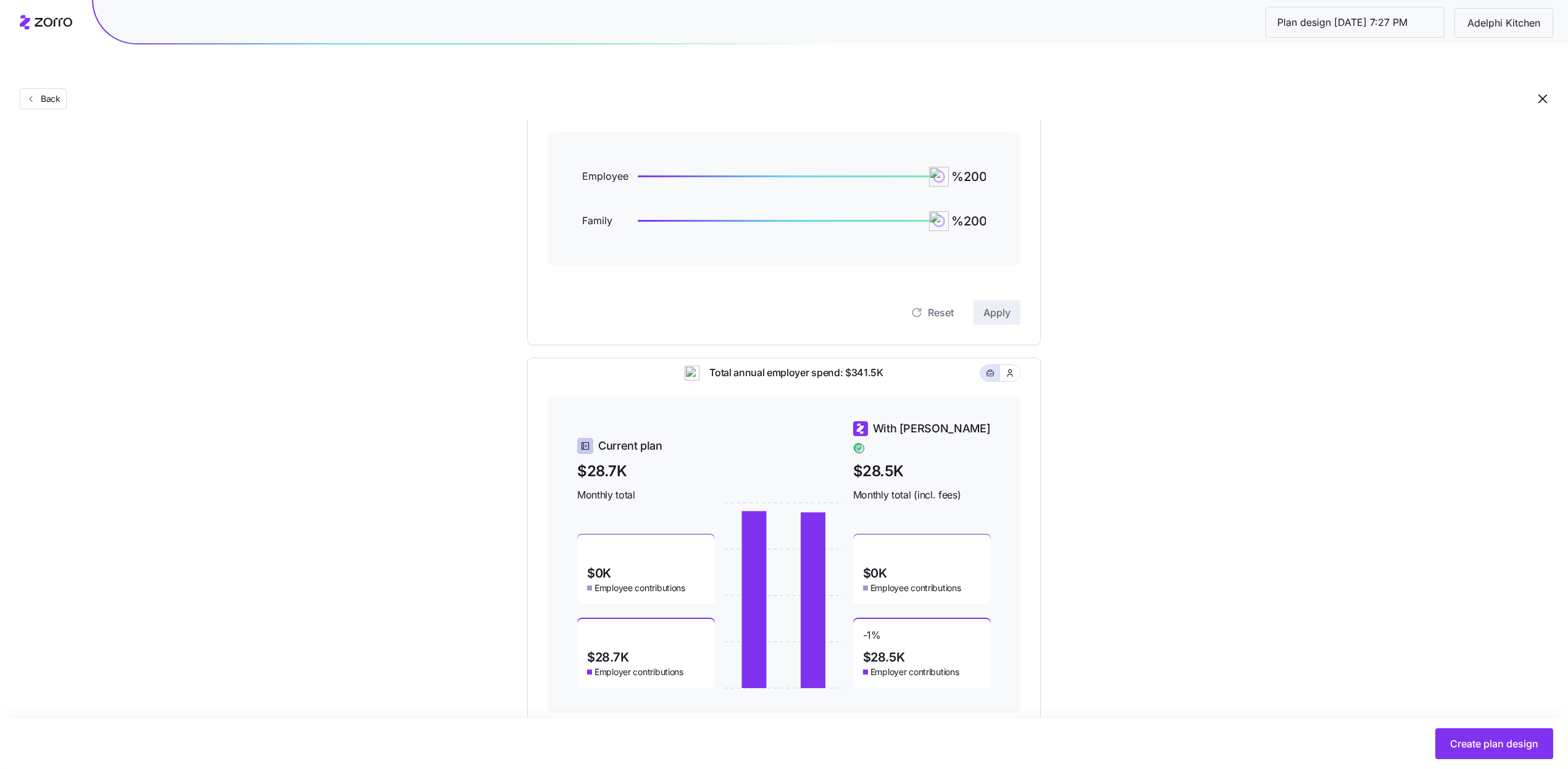
scroll to position [173, 0]
